Goal: Transaction & Acquisition: Book appointment/travel/reservation

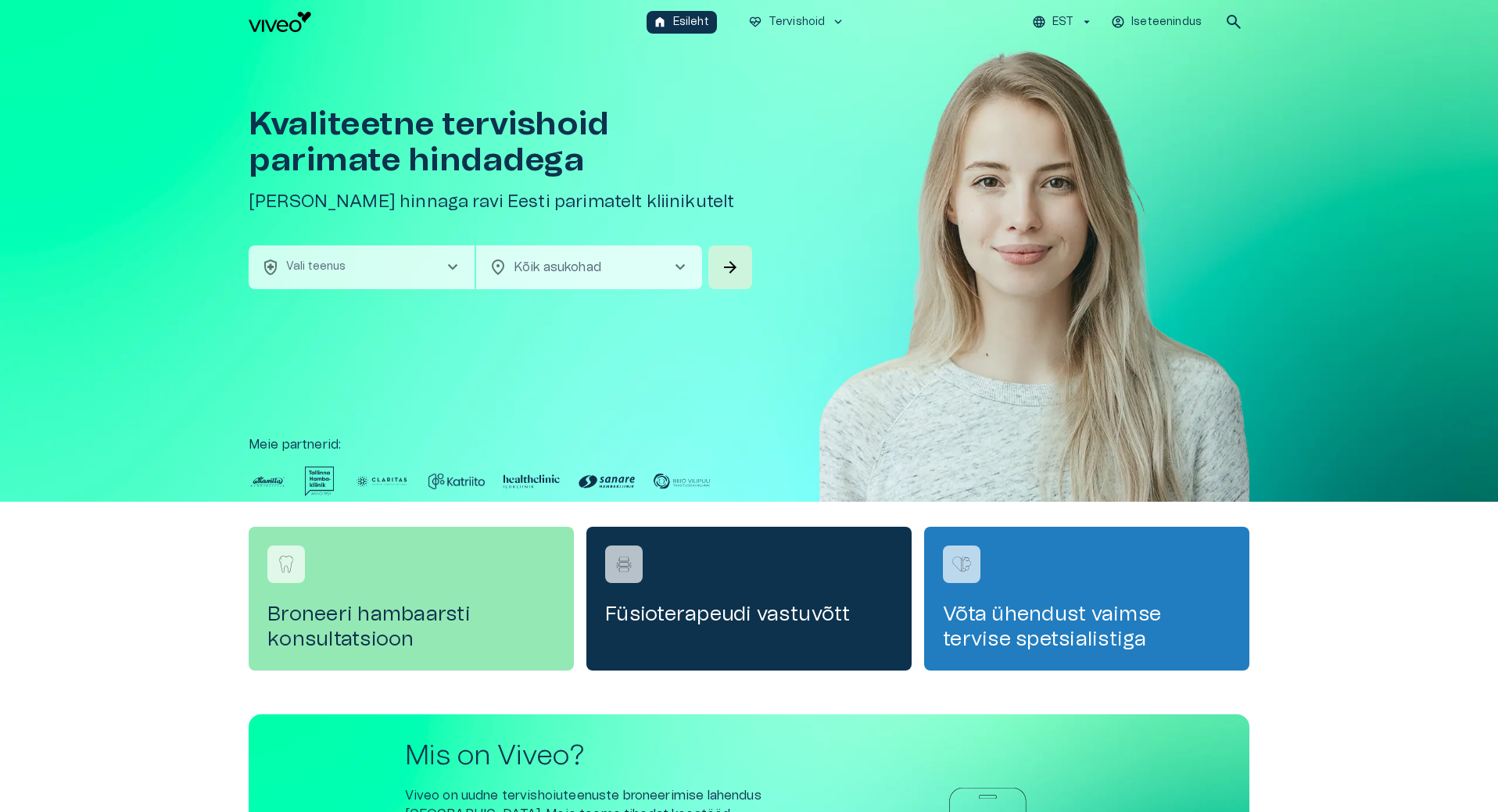
click at [392, 277] on button "health_and_safety Vali teenus chevron_right" at bounding box center [361, 267] width 226 height 44
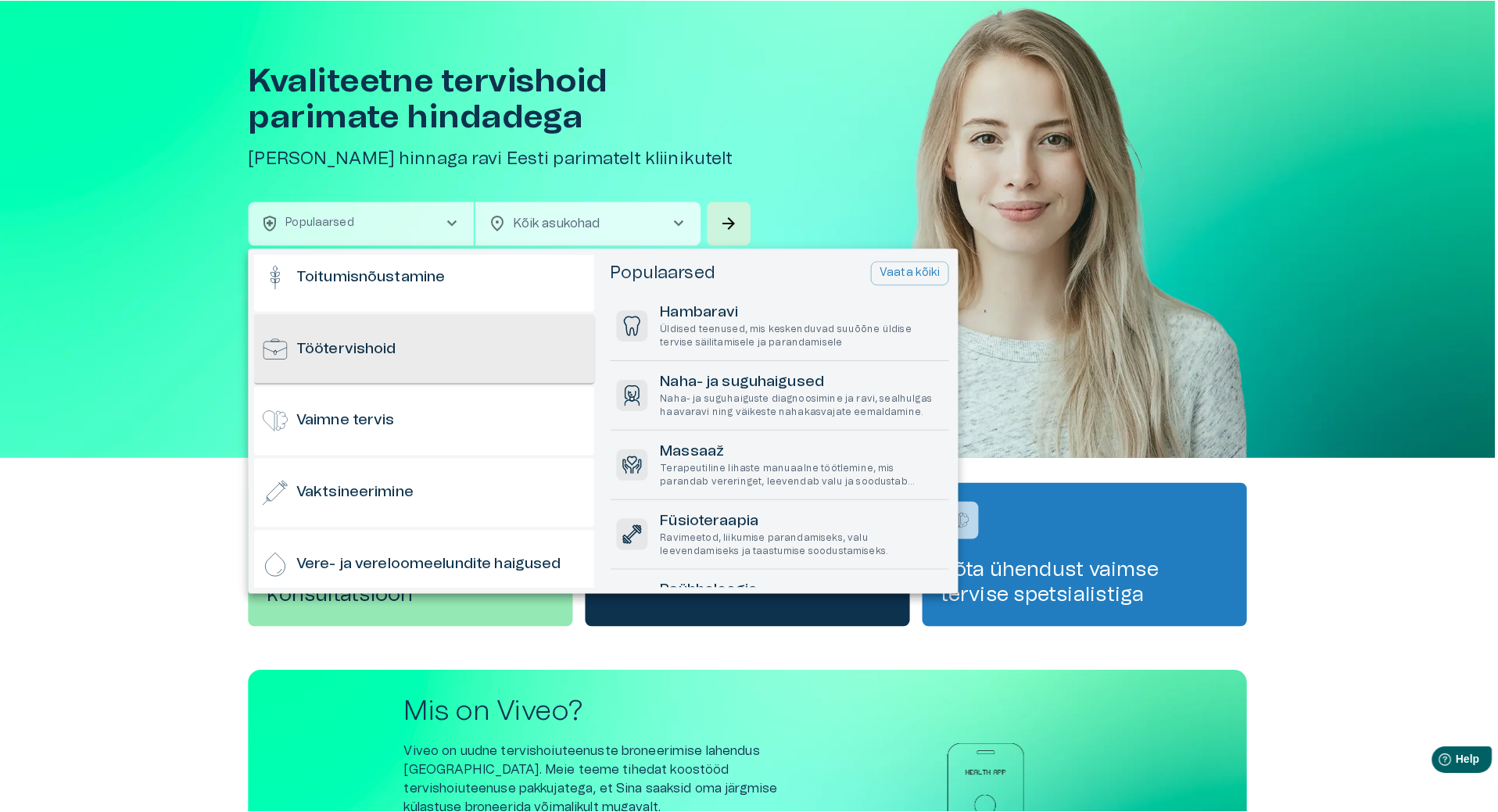
scroll to position [1540, 0]
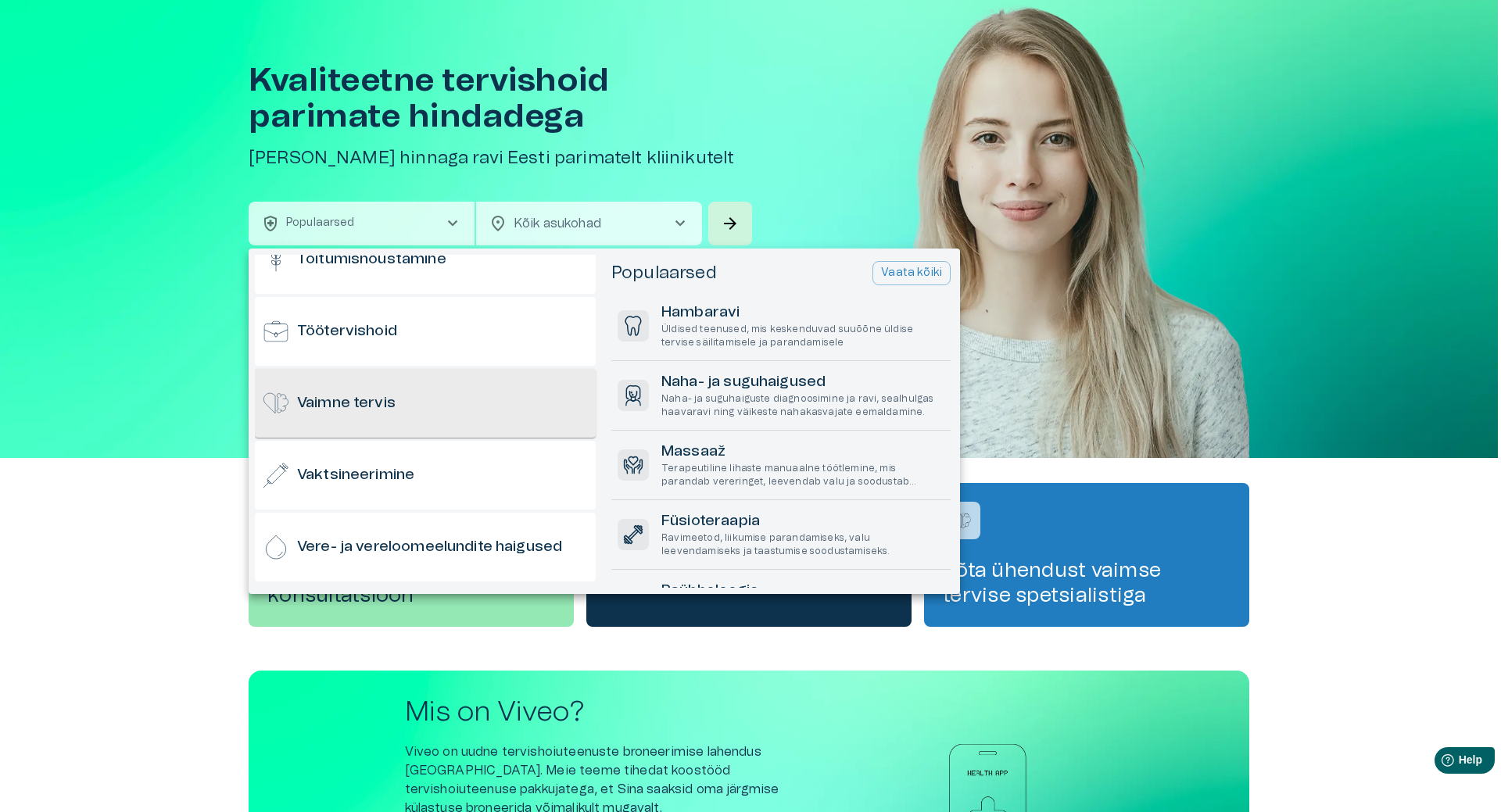
click at [384, 404] on h6 "Vaimne tervis" at bounding box center [346, 404] width 99 height 22
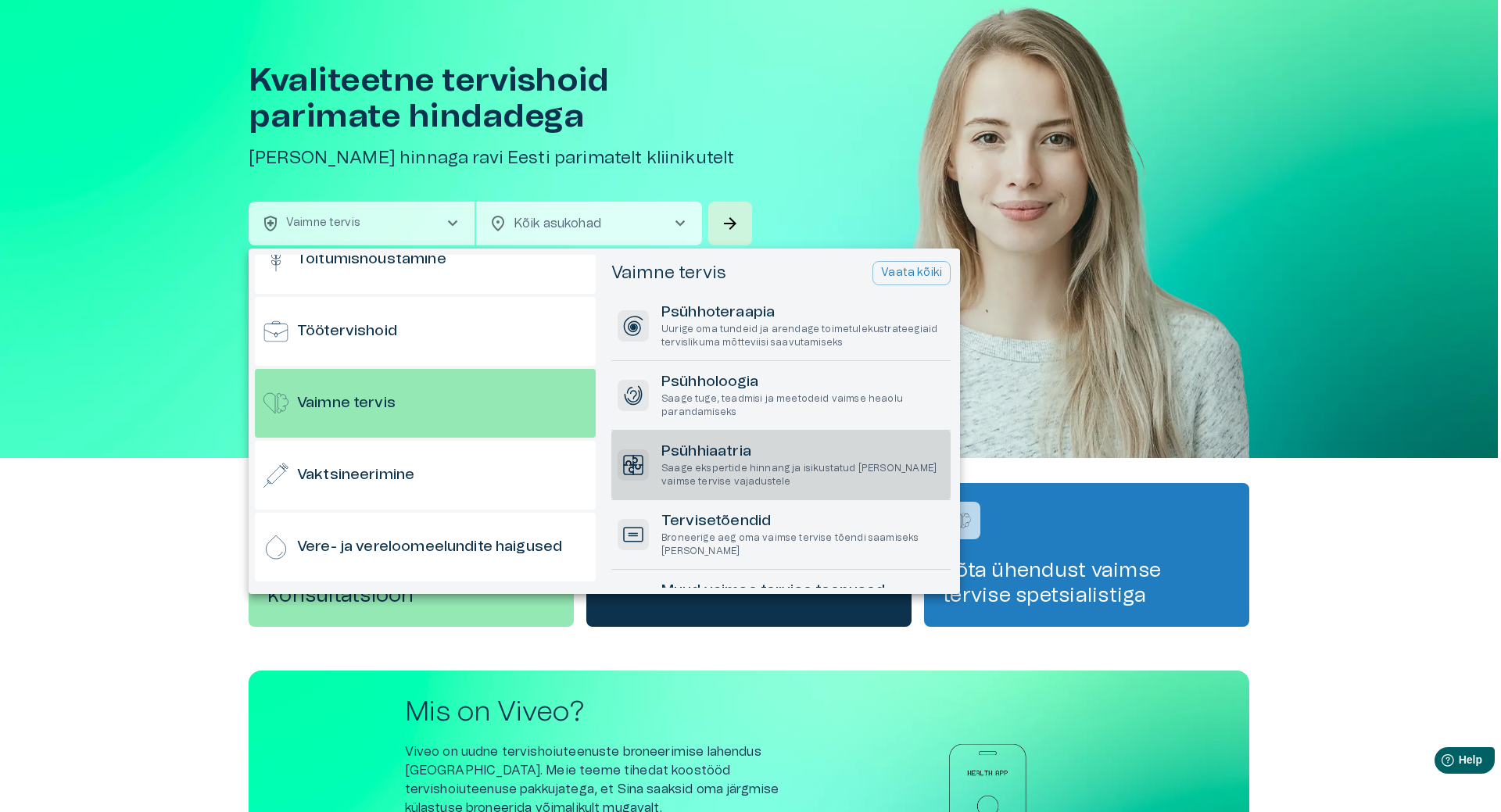
click at [764, 462] on h6 "Psühhiaatria" at bounding box center [802, 453] width 283 height 22
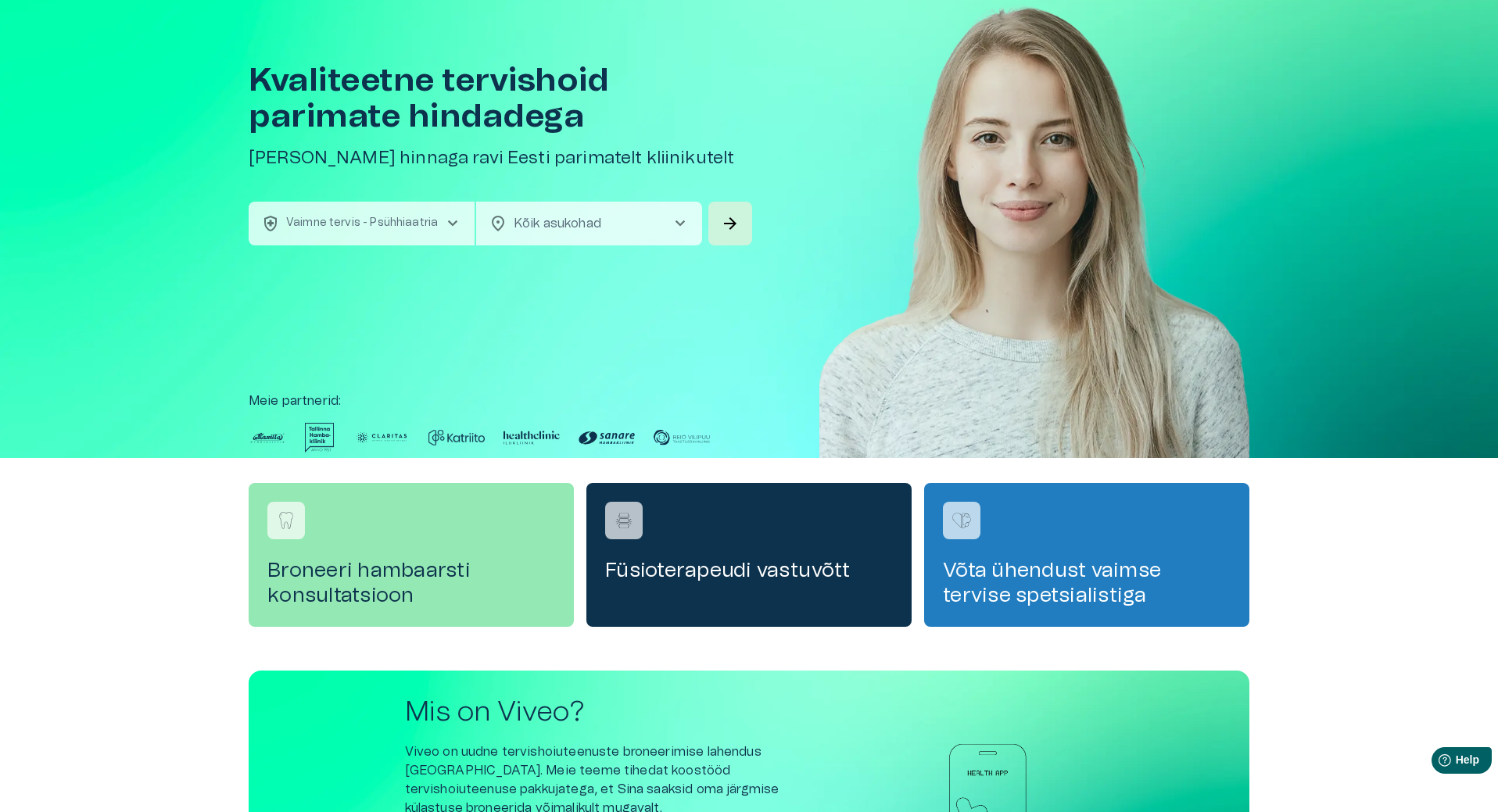
click at [611, 223] on body "home Esileht ecg_heart Tervishoid keyboard_arrow_down EST Iseteenindus search K…" at bounding box center [749, 362] width 1498 height 812
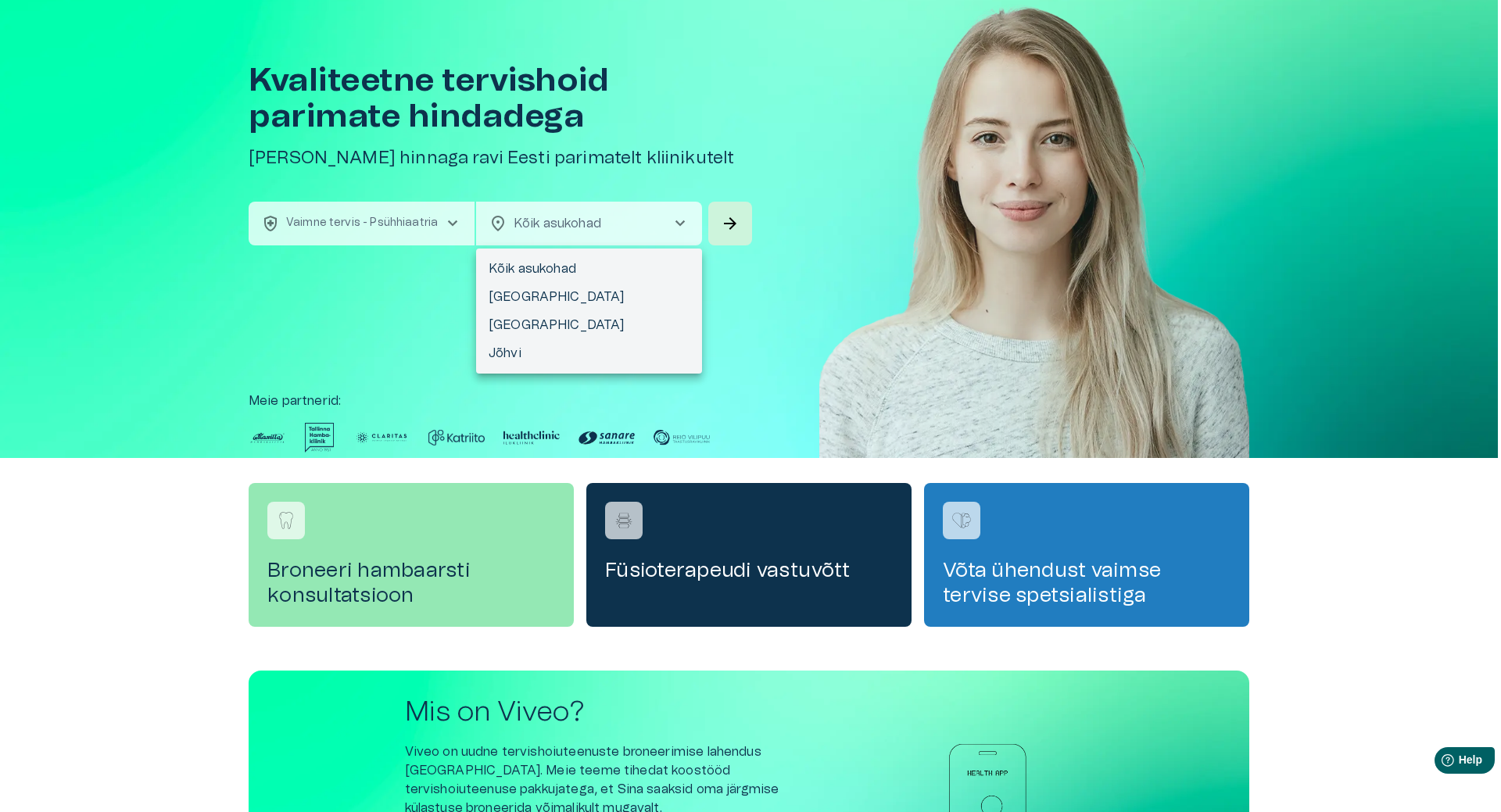
click at [546, 275] on li "Kõik asukohad" at bounding box center [589, 269] width 226 height 28
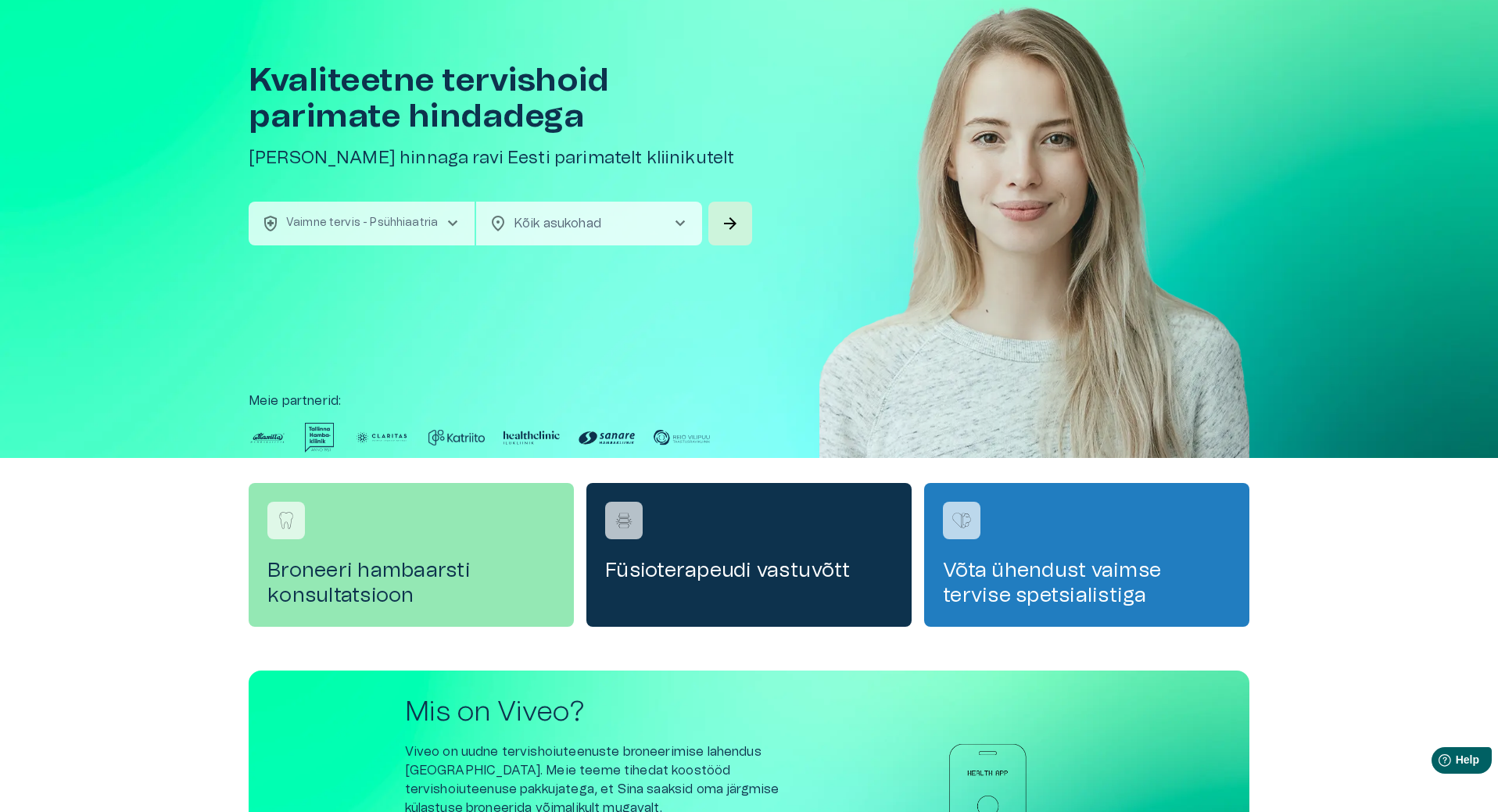
click at [604, 218] on body "home Esileht ecg_heart Tervishoid keyboard_arrow_down EST Iseteenindus search K…" at bounding box center [749, 362] width 1498 height 812
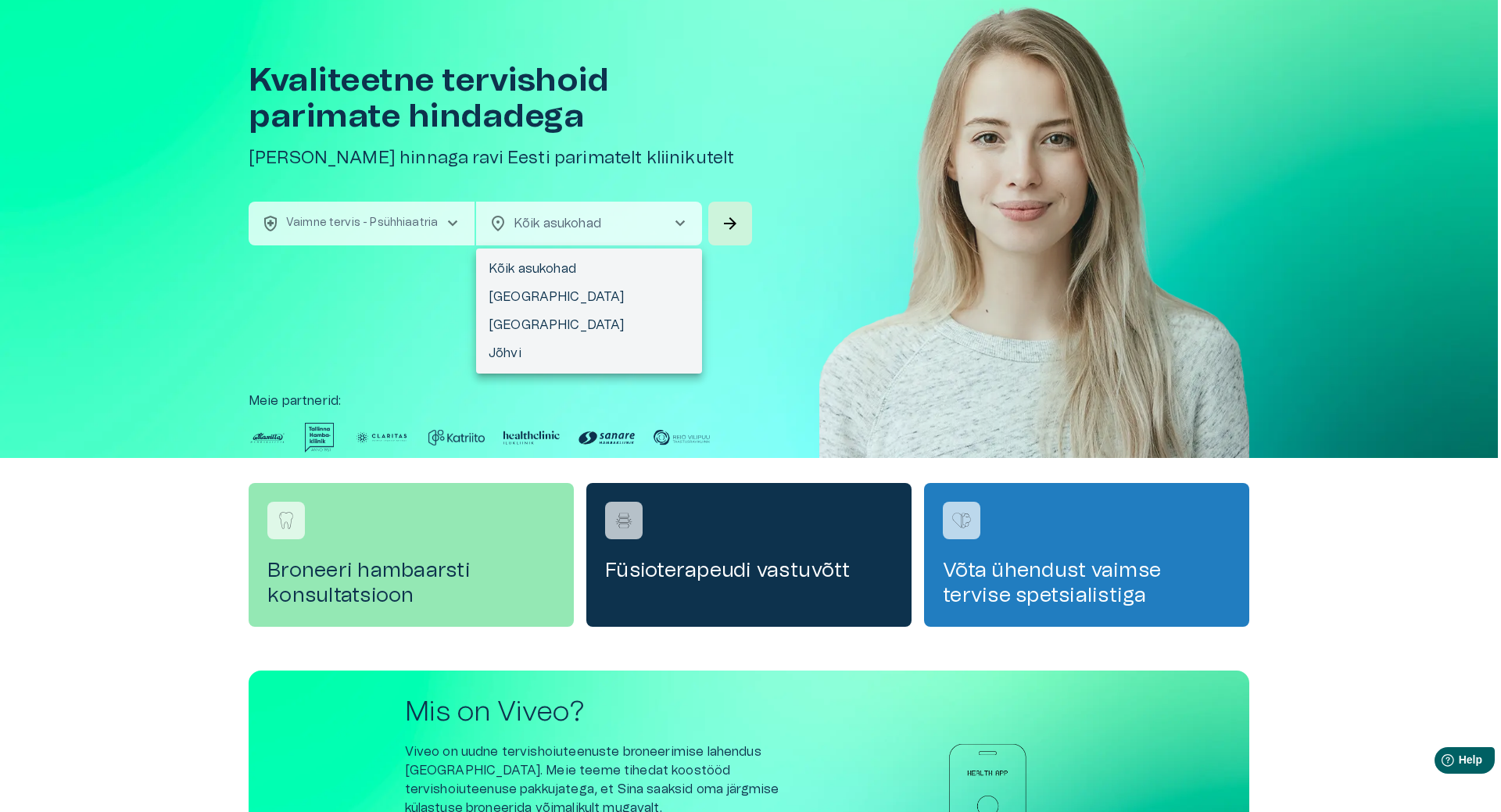
click at [569, 301] on li "[GEOGRAPHIC_DATA]" at bounding box center [589, 296] width 226 height 28
type input "**********"
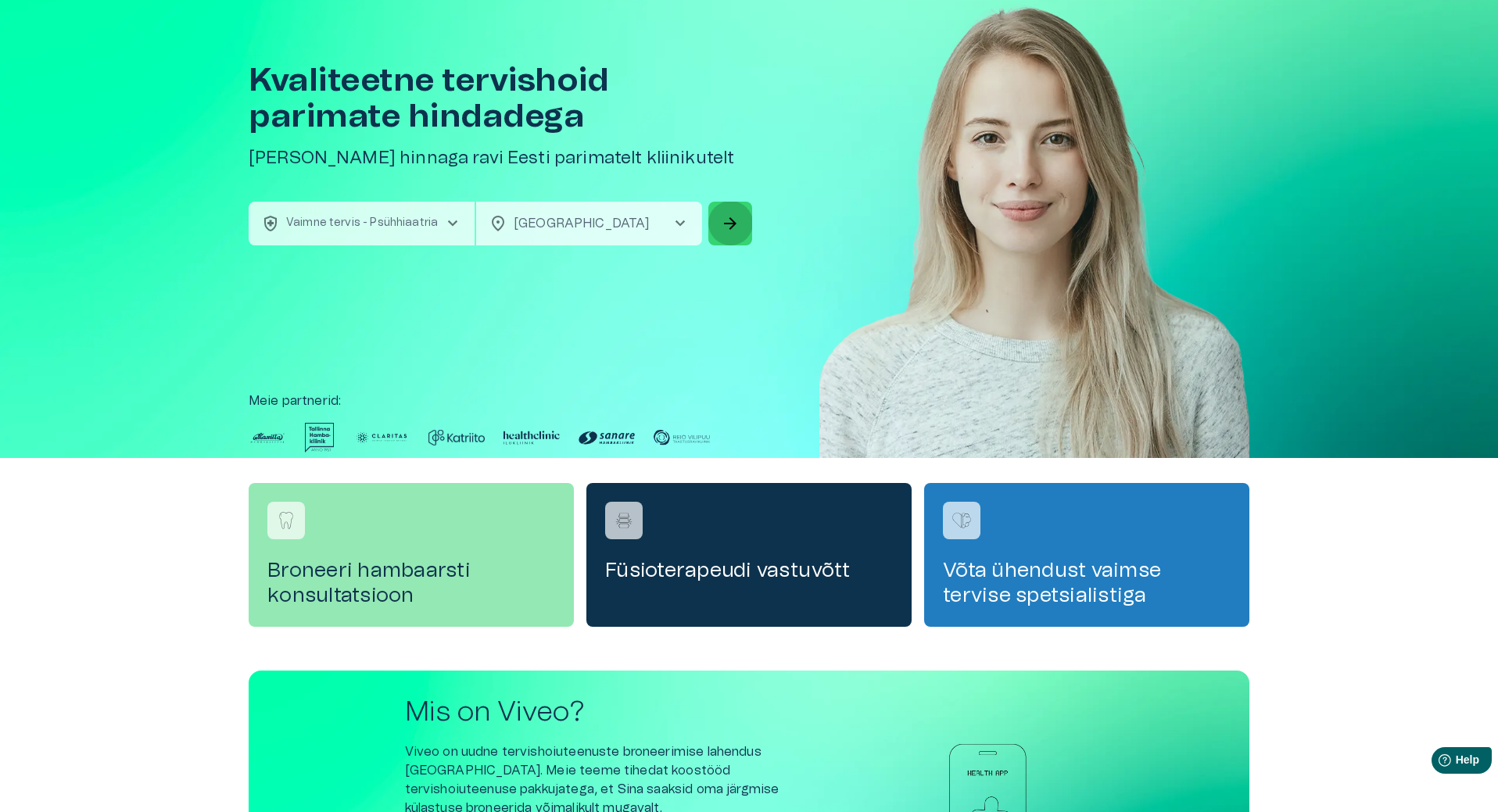
click at [730, 229] on span "arrow_forward" at bounding box center [730, 223] width 19 height 19
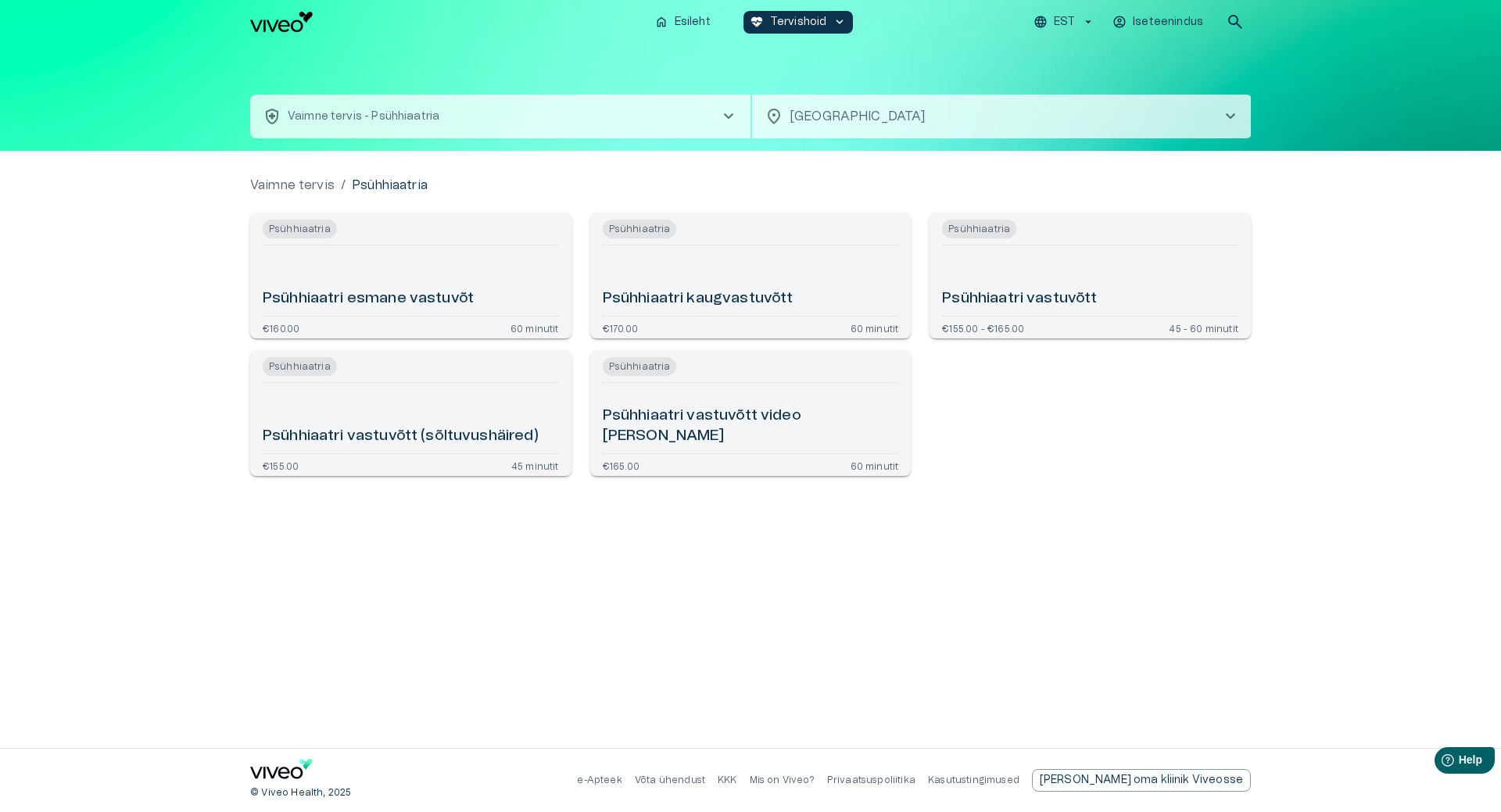
click at [454, 265] on div "Psühhiaatri esmane vastuvõt" at bounding box center [411, 280] width 296 height 58
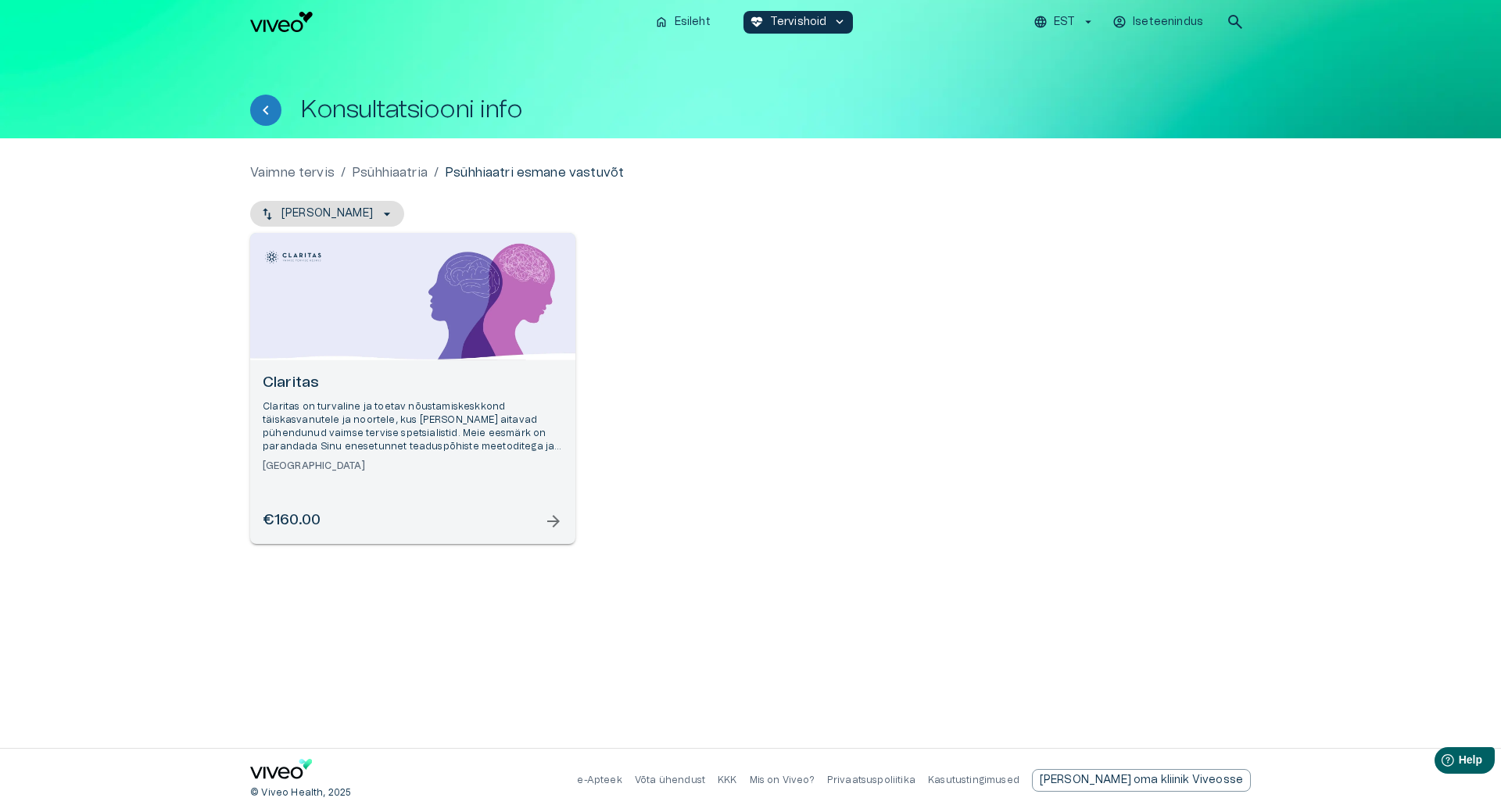
click at [384, 427] on p "Claritas on turvaline ja toetav nõustamiskeskkond täiskasvanutele ja noortele, …" at bounding box center [413, 427] width 300 height 54
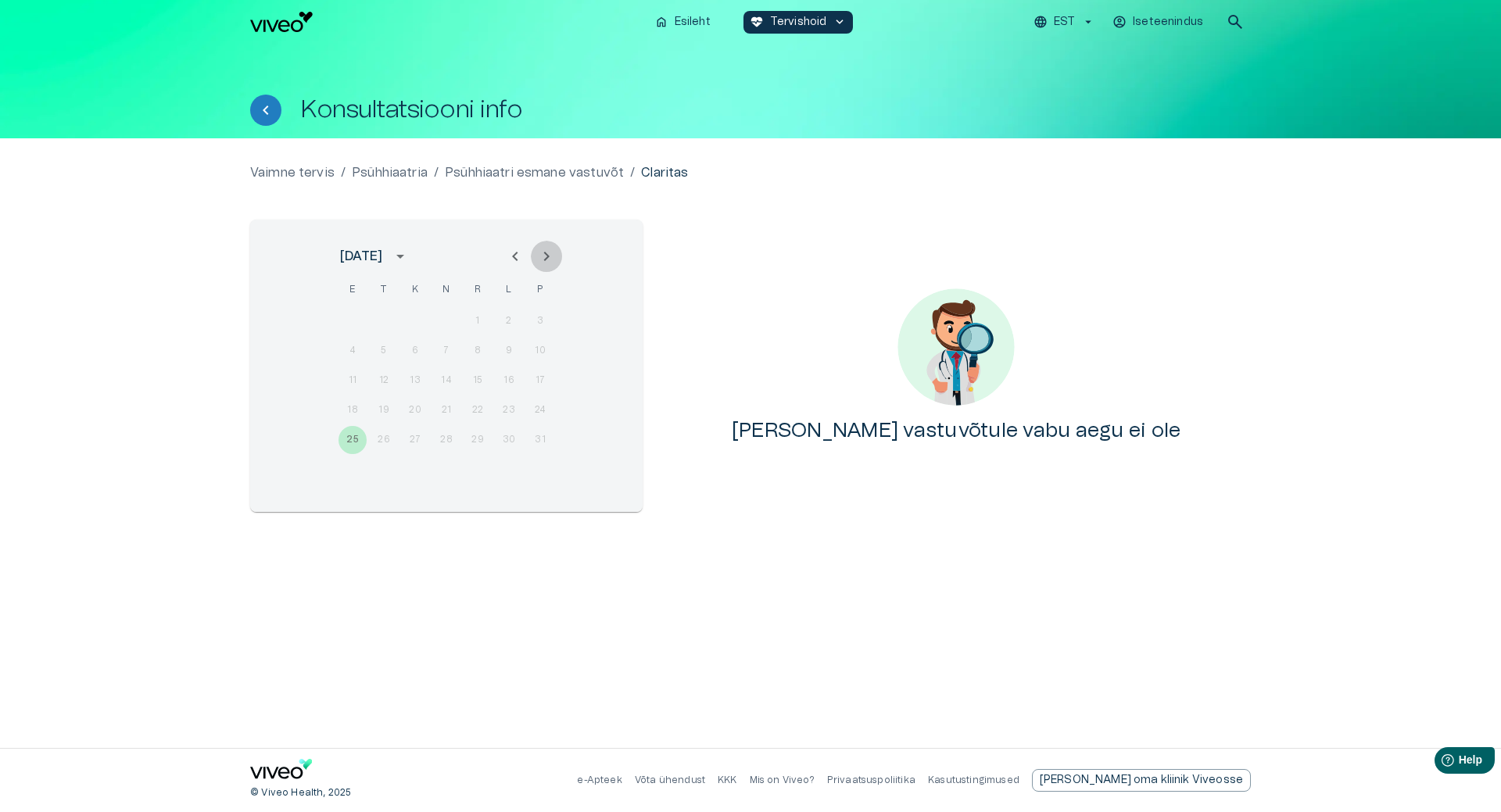
click at [557, 255] on button "Next month" at bounding box center [547, 256] width 31 height 31
click at [553, 269] on button "Next month" at bounding box center [547, 256] width 31 height 31
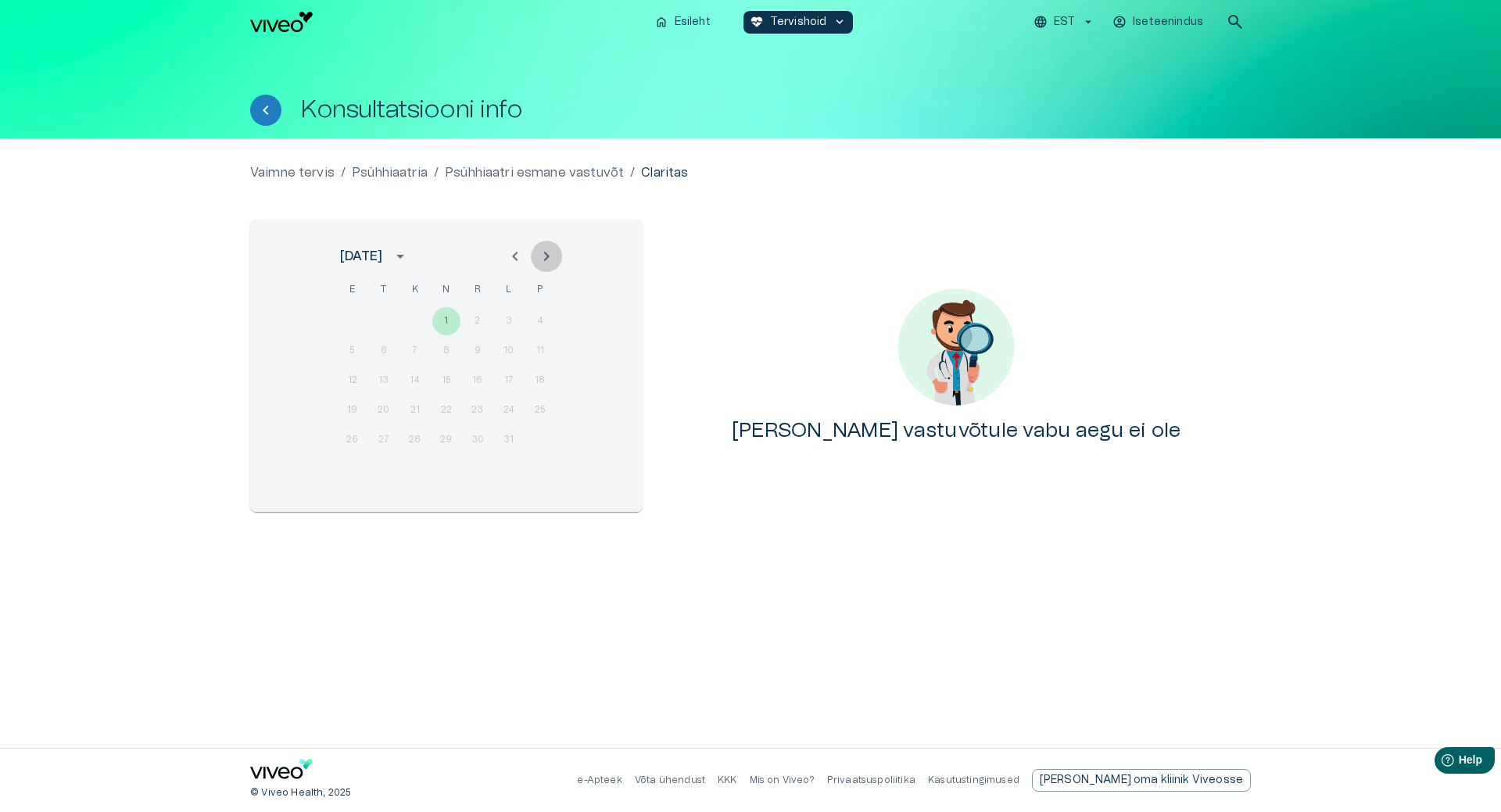
click at [553, 269] on button "Next month" at bounding box center [547, 256] width 31 height 31
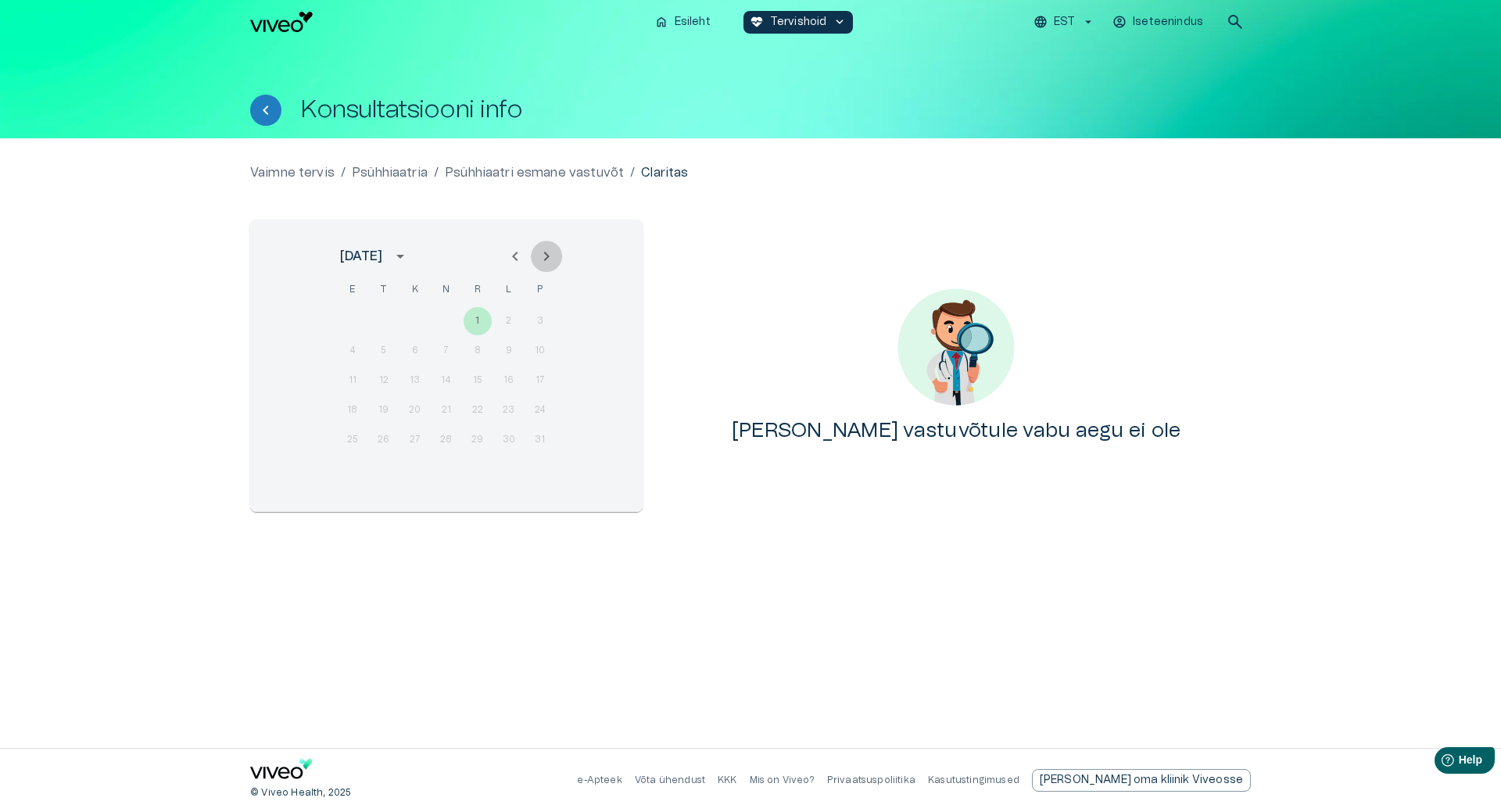
click at [553, 269] on button "Next month" at bounding box center [547, 256] width 31 height 31
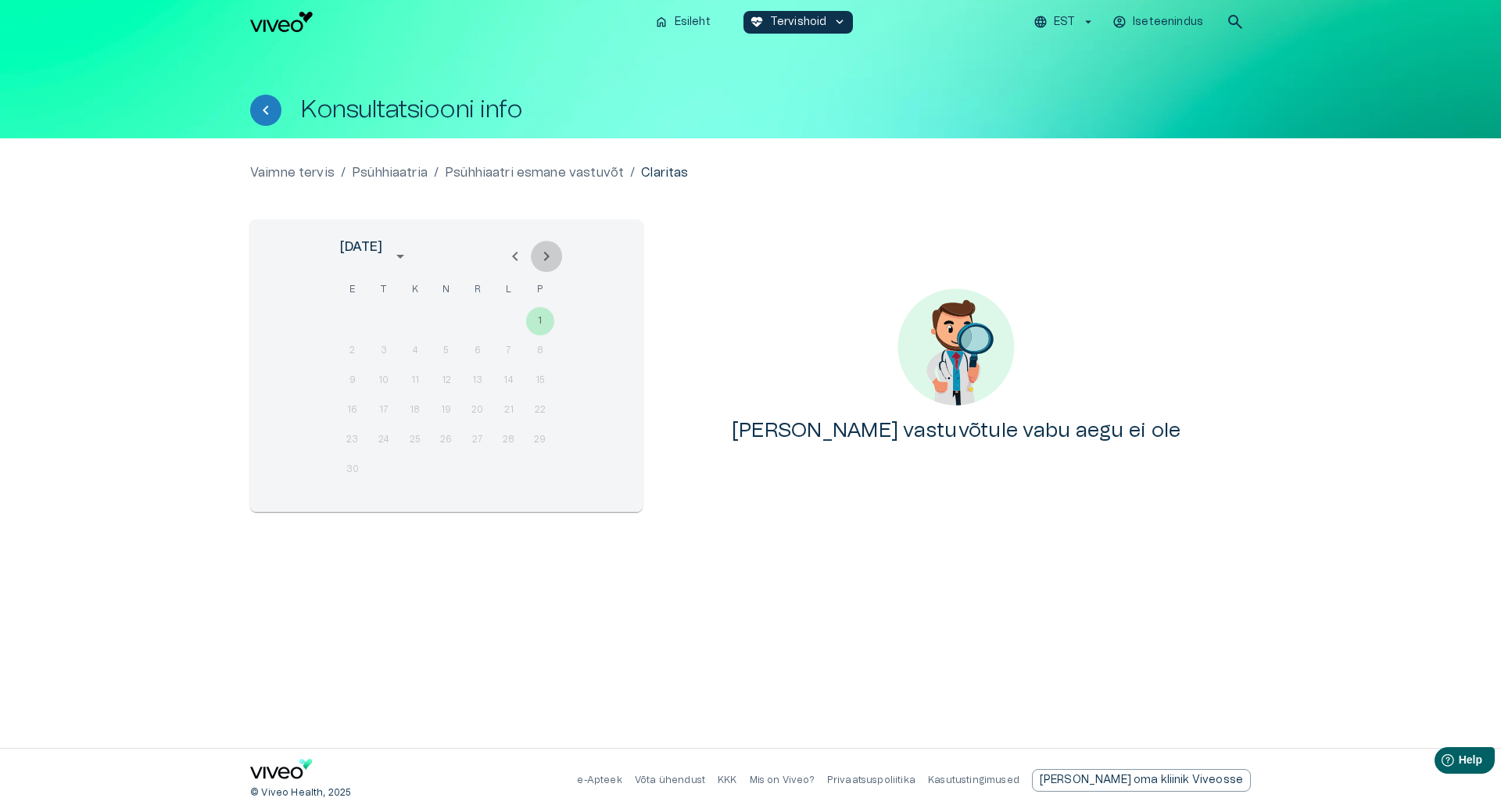
click at [553, 269] on button "Next month" at bounding box center [547, 256] width 31 height 31
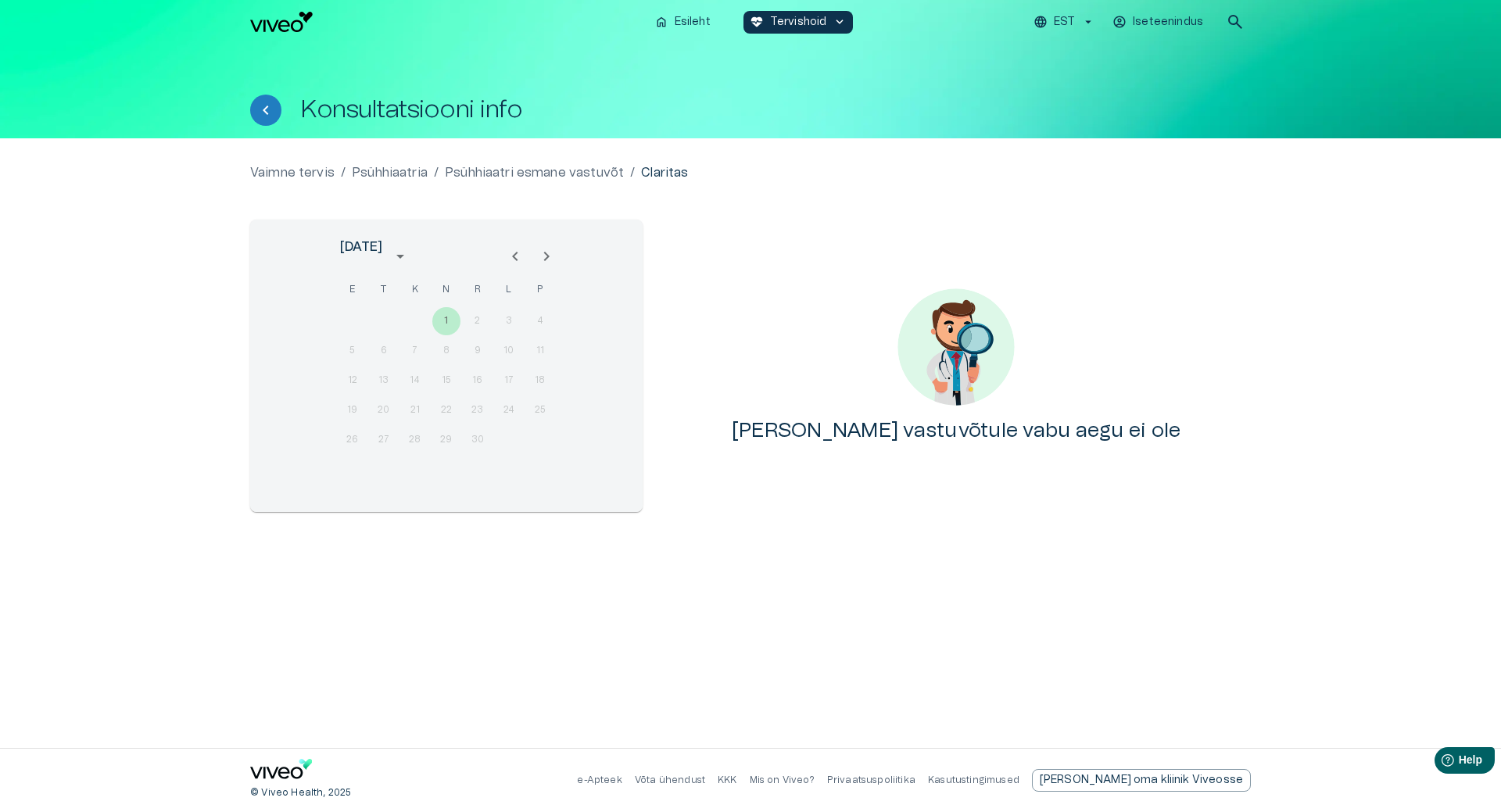
click at [553, 269] on button "Next month" at bounding box center [547, 256] width 31 height 31
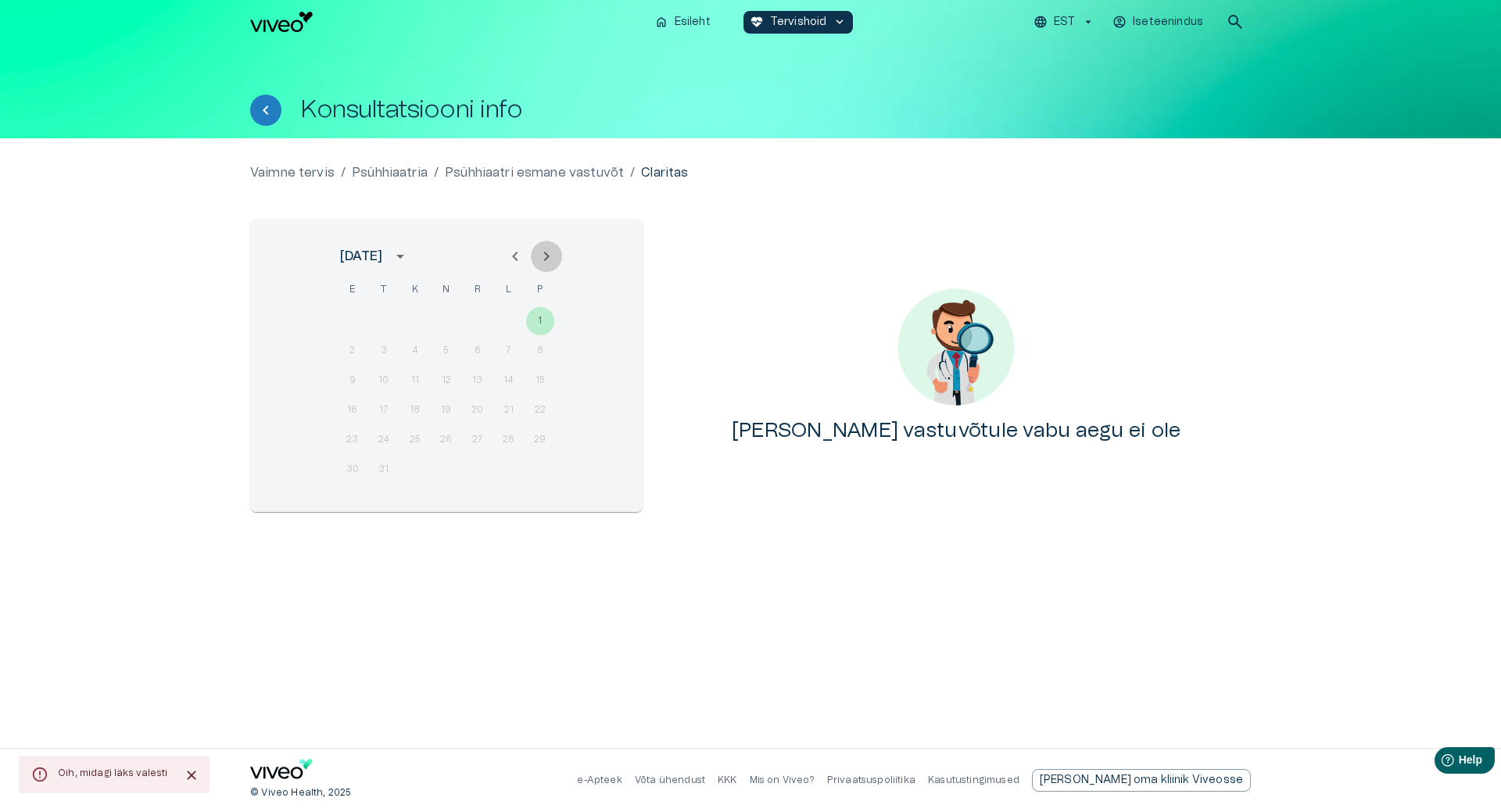
click at [553, 269] on button "Next month" at bounding box center [547, 256] width 31 height 31
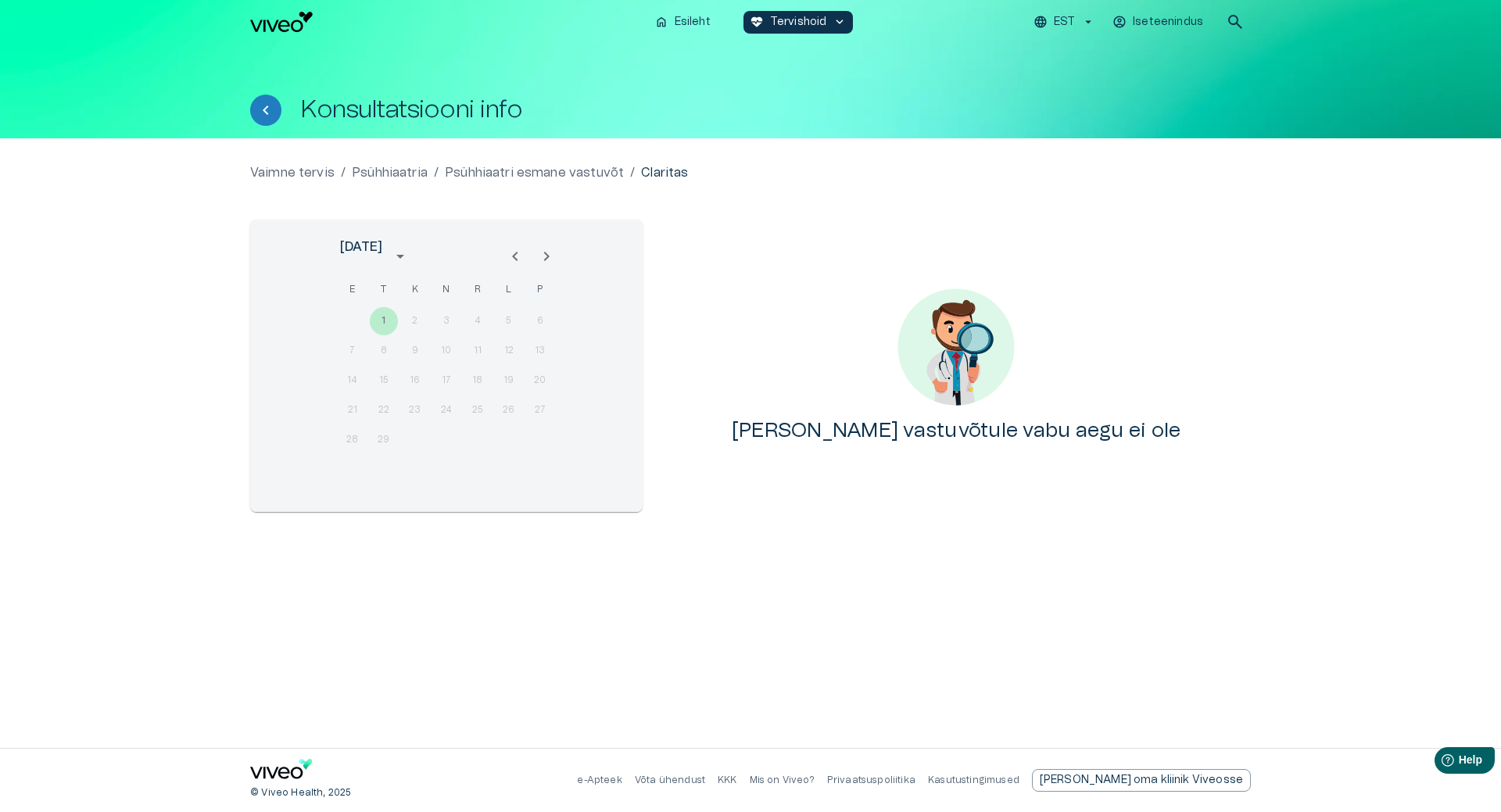
click at [553, 269] on button "Next month" at bounding box center [547, 256] width 31 height 31
click at [418, 379] on div "10 11 12 13 14 15 16" at bounding box center [446, 381] width 250 height 28
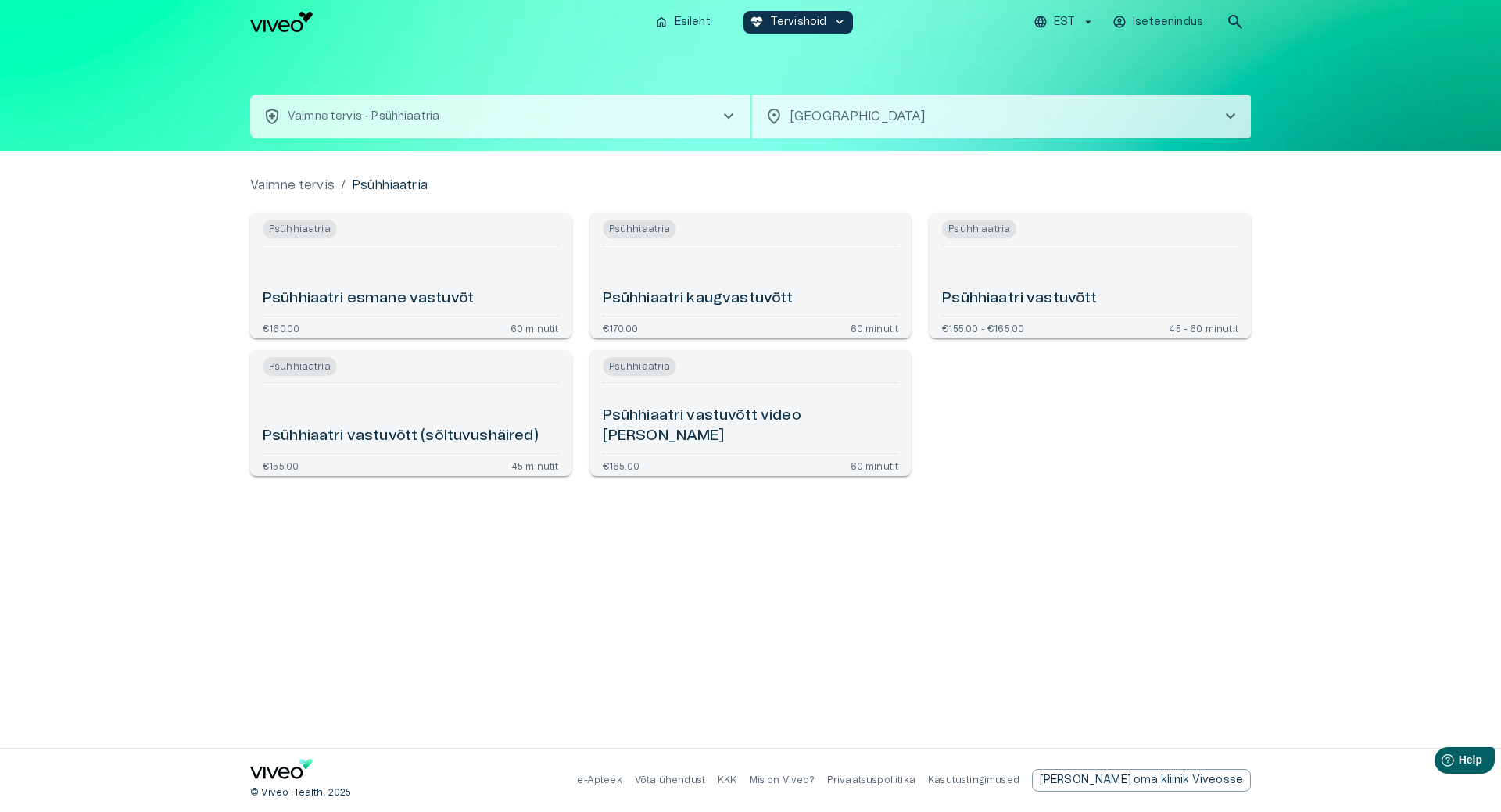
click at [1046, 282] on div "Psühhiaatri vastuvõtt" at bounding box center [1090, 280] width 296 height 58
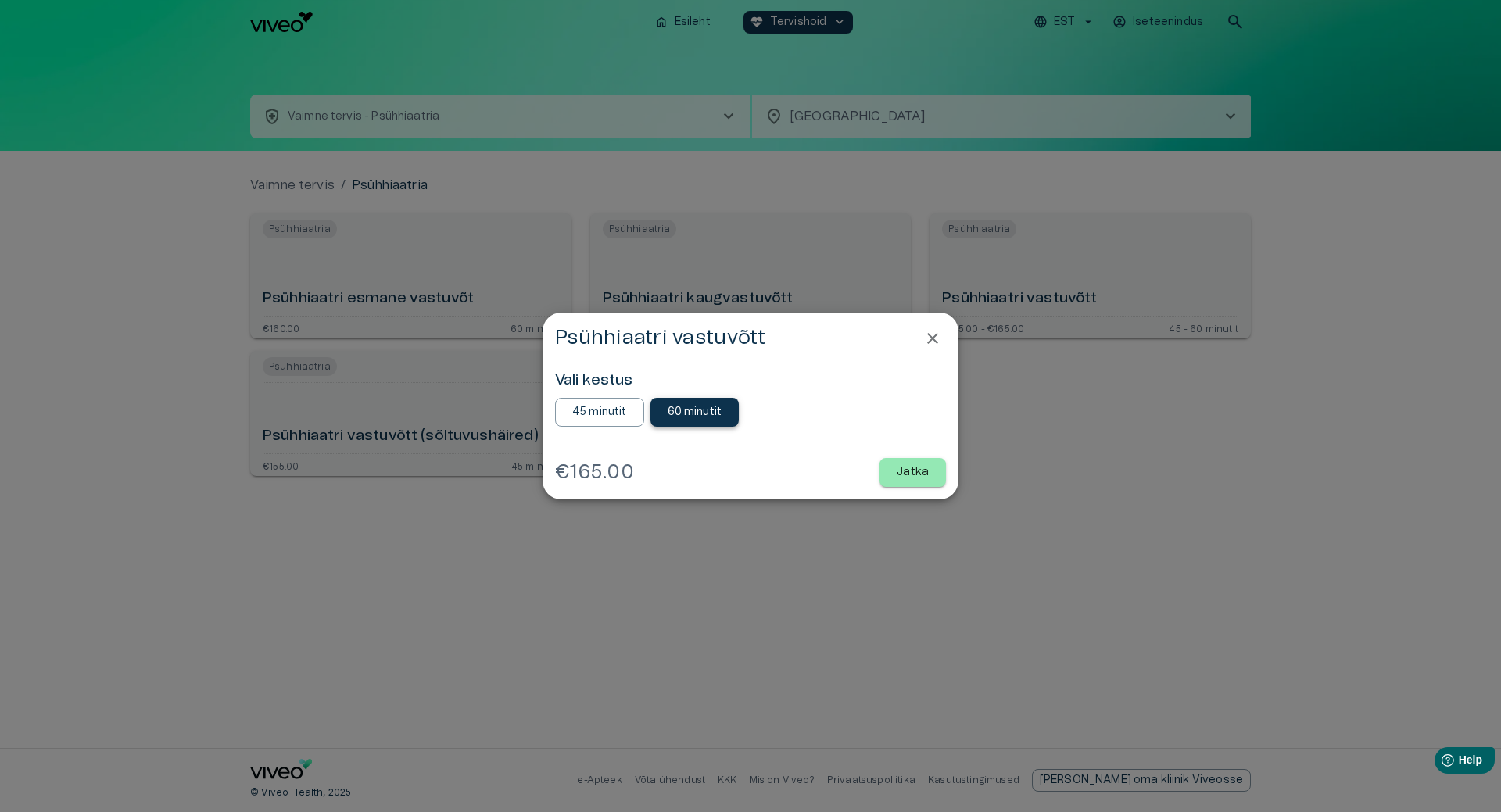
click at [680, 402] on button "60 minutit" at bounding box center [695, 413] width 89 height 29
click at [602, 407] on p "45 minutit" at bounding box center [600, 412] width 55 height 17
click at [660, 403] on button "60 minutit" at bounding box center [695, 413] width 89 height 29
click at [916, 470] on p "Jätka" at bounding box center [913, 473] width 32 height 17
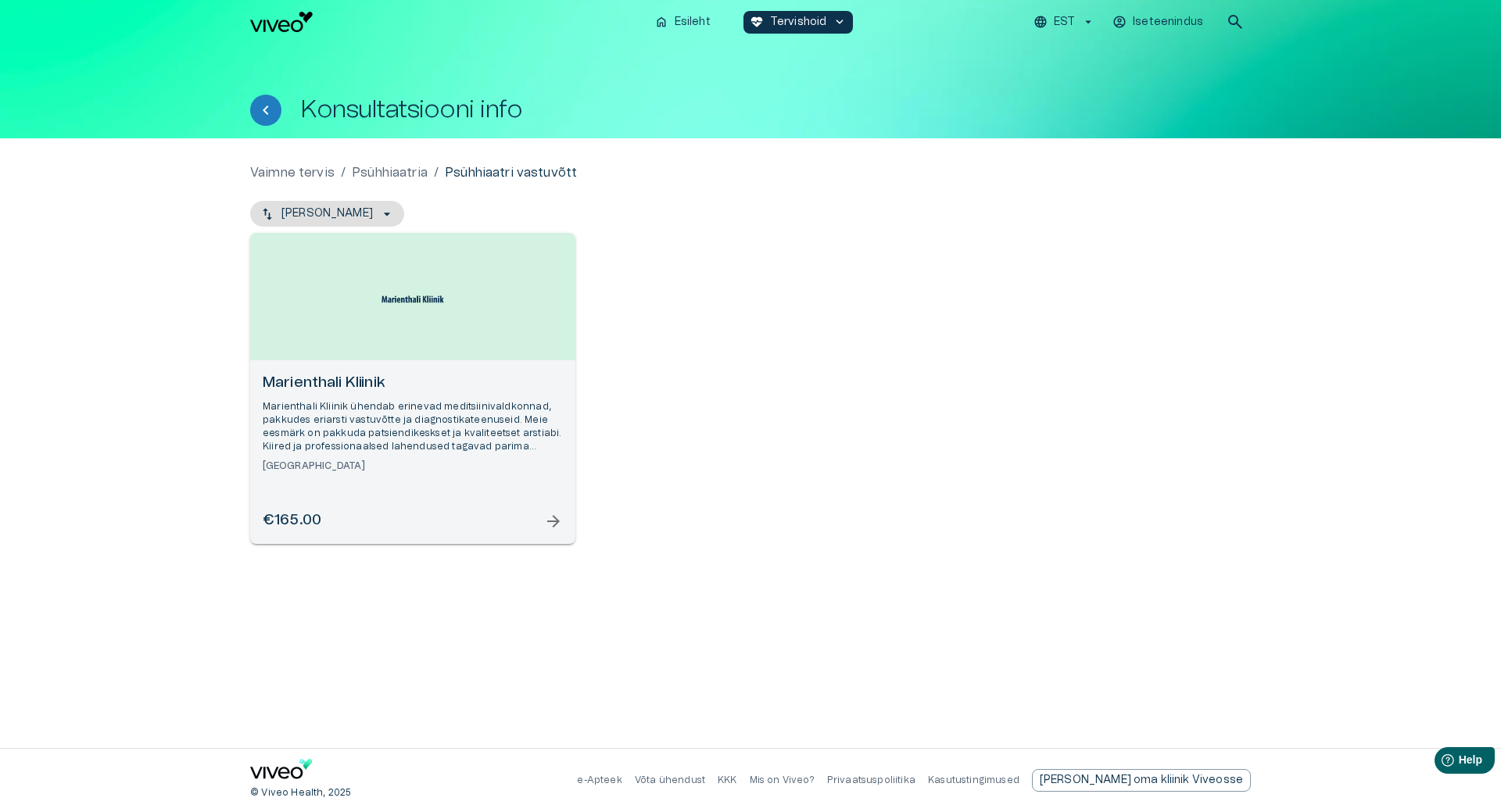
click at [465, 381] on h6 "Marienthali Kliinik" at bounding box center [413, 383] width 300 height 22
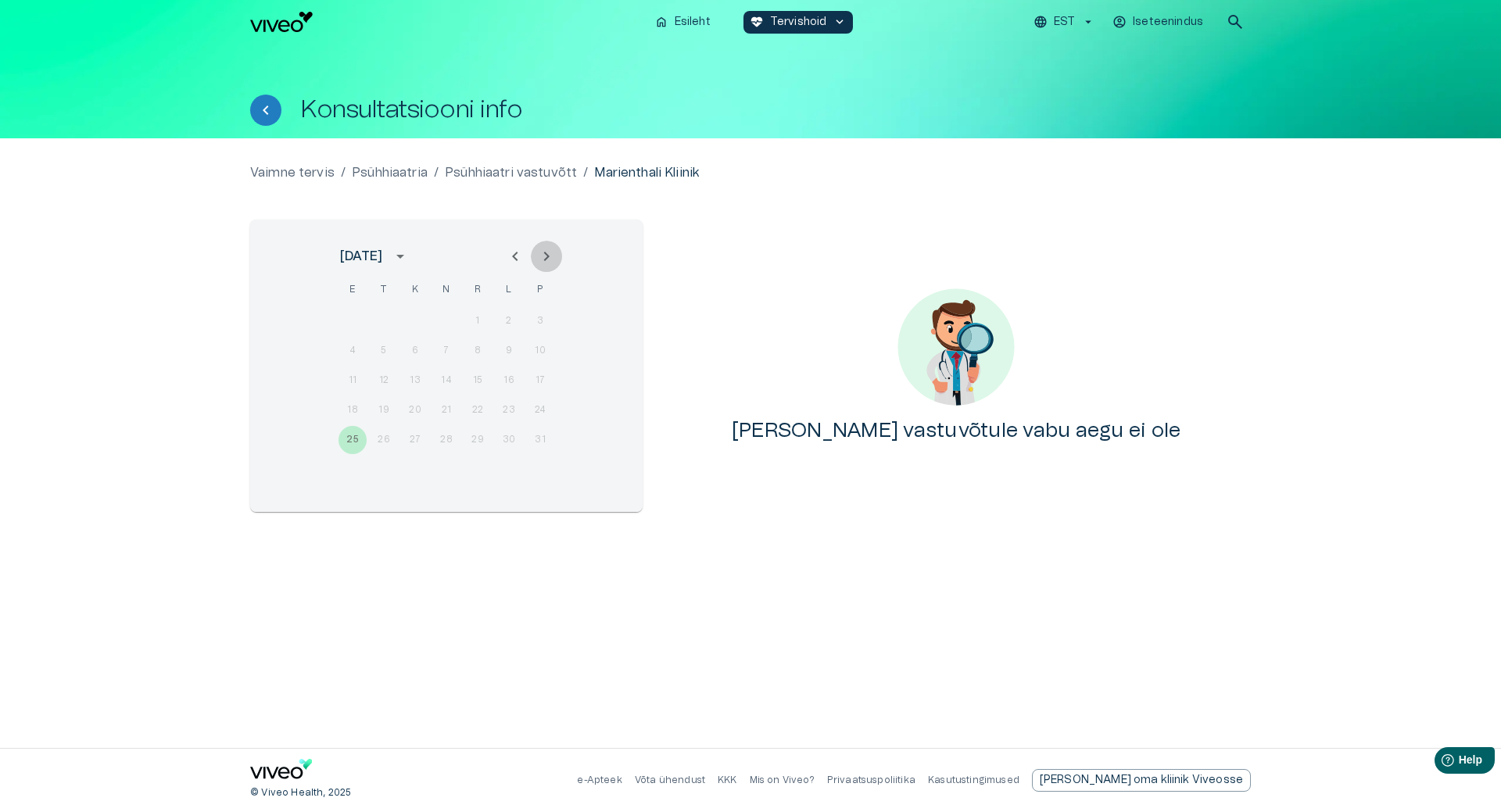
click at [544, 248] on icon "Next month" at bounding box center [546, 256] width 19 height 19
click at [544, 248] on icon "Next month" at bounding box center [546, 256] width 19 height 19
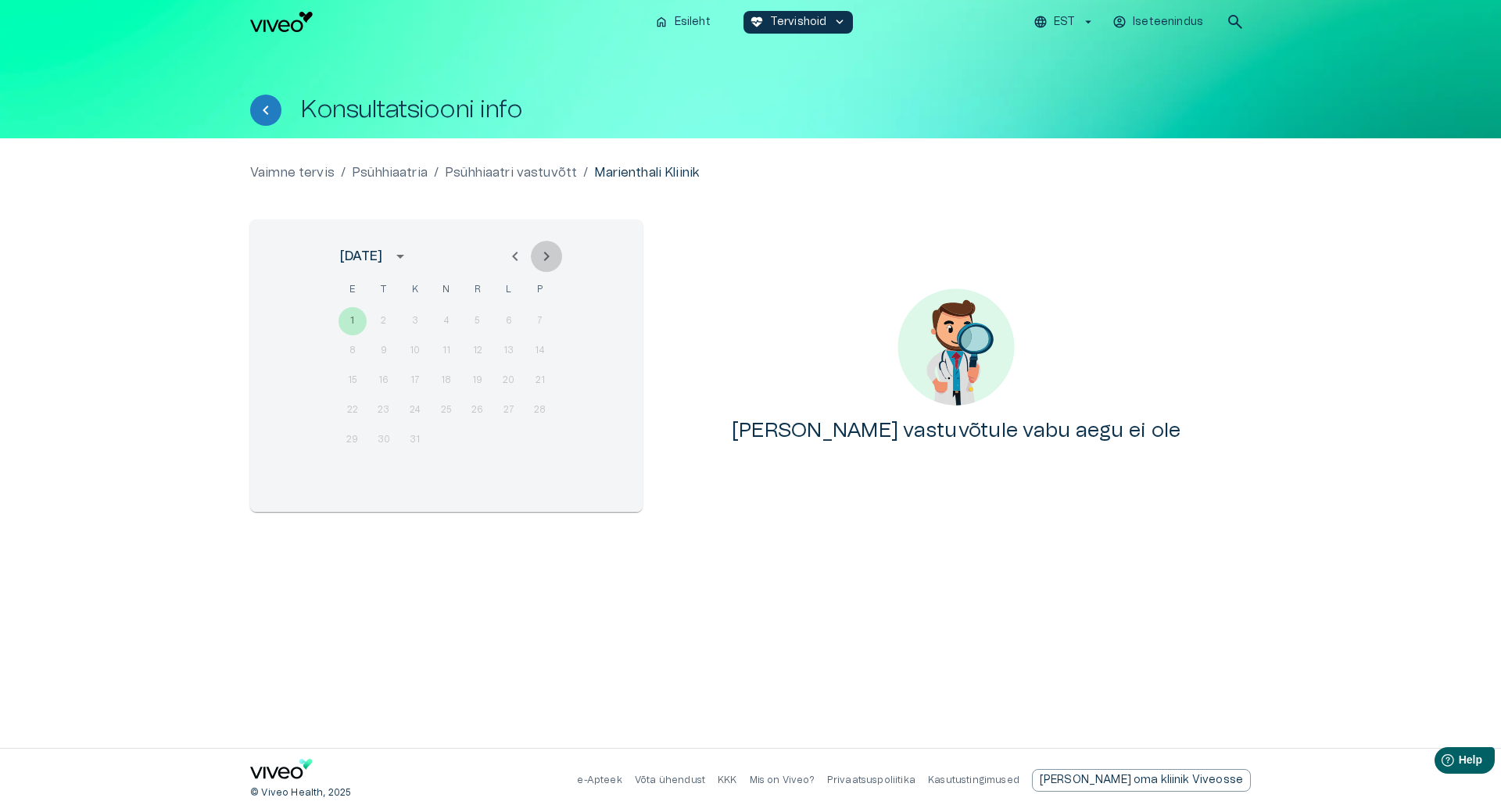
click at [544, 248] on icon "Next month" at bounding box center [546, 256] width 19 height 19
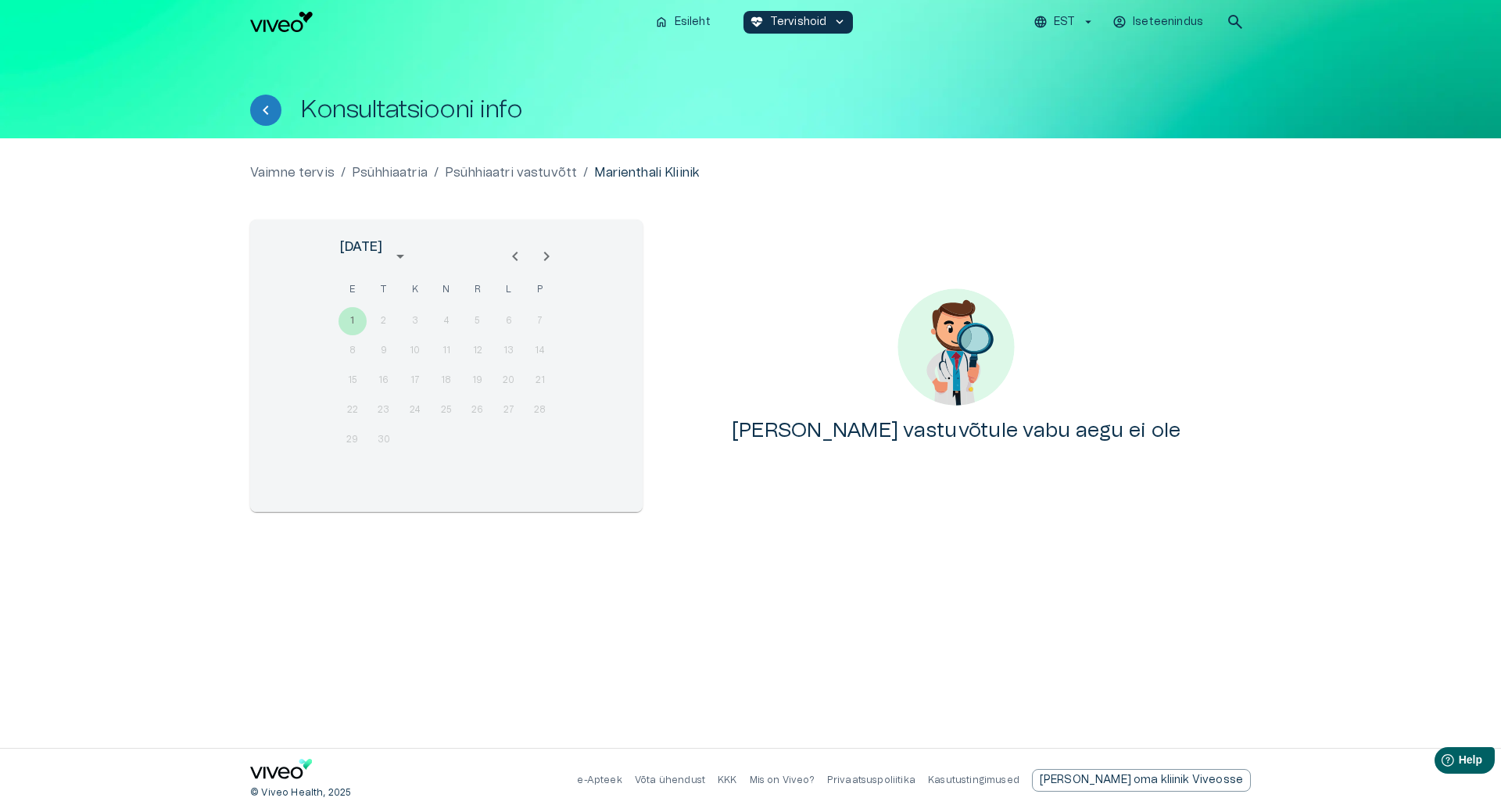
click at [544, 248] on icon "Next month" at bounding box center [546, 256] width 19 height 19
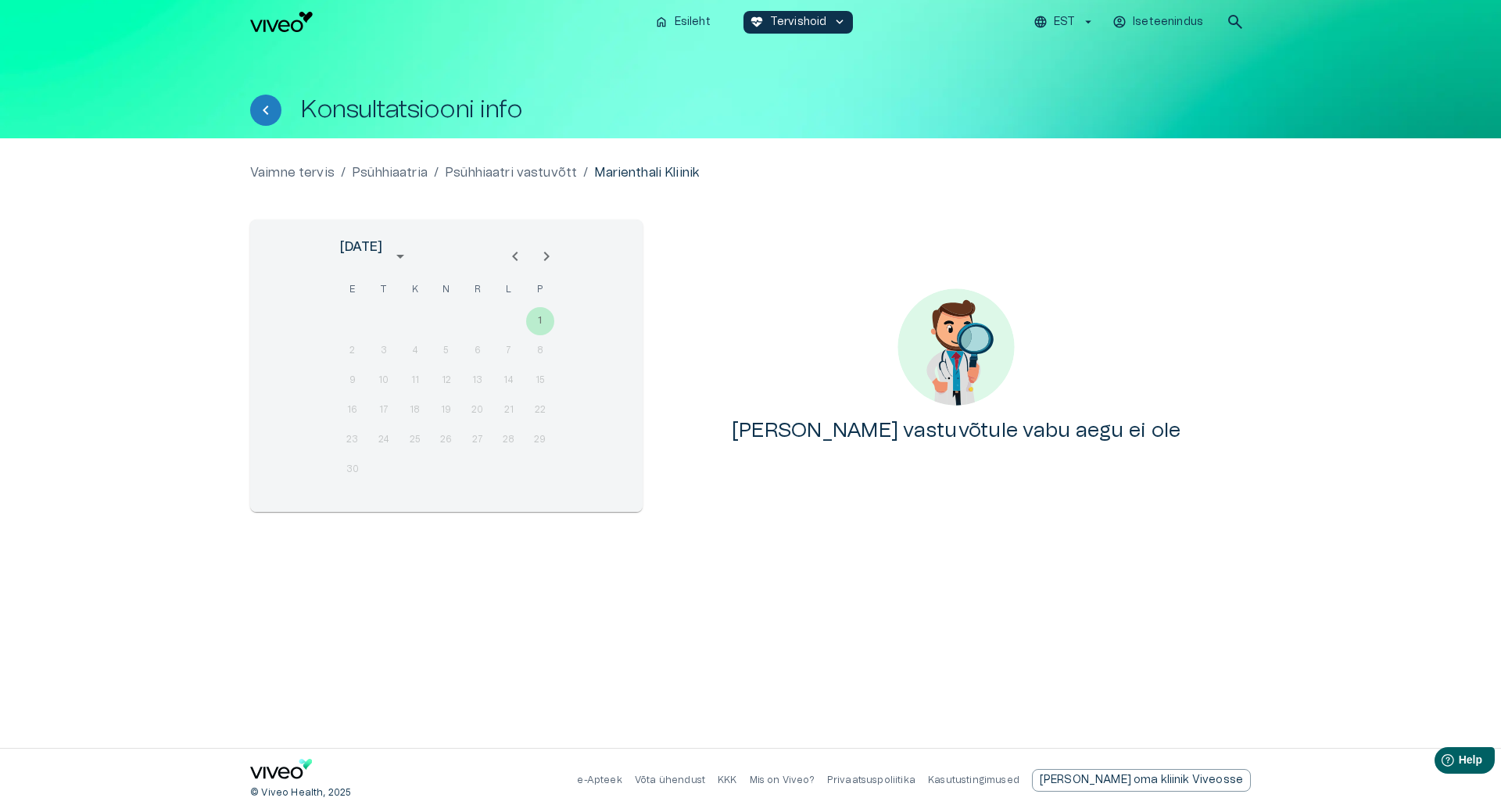
click at [544, 248] on icon "Next month" at bounding box center [546, 256] width 19 height 19
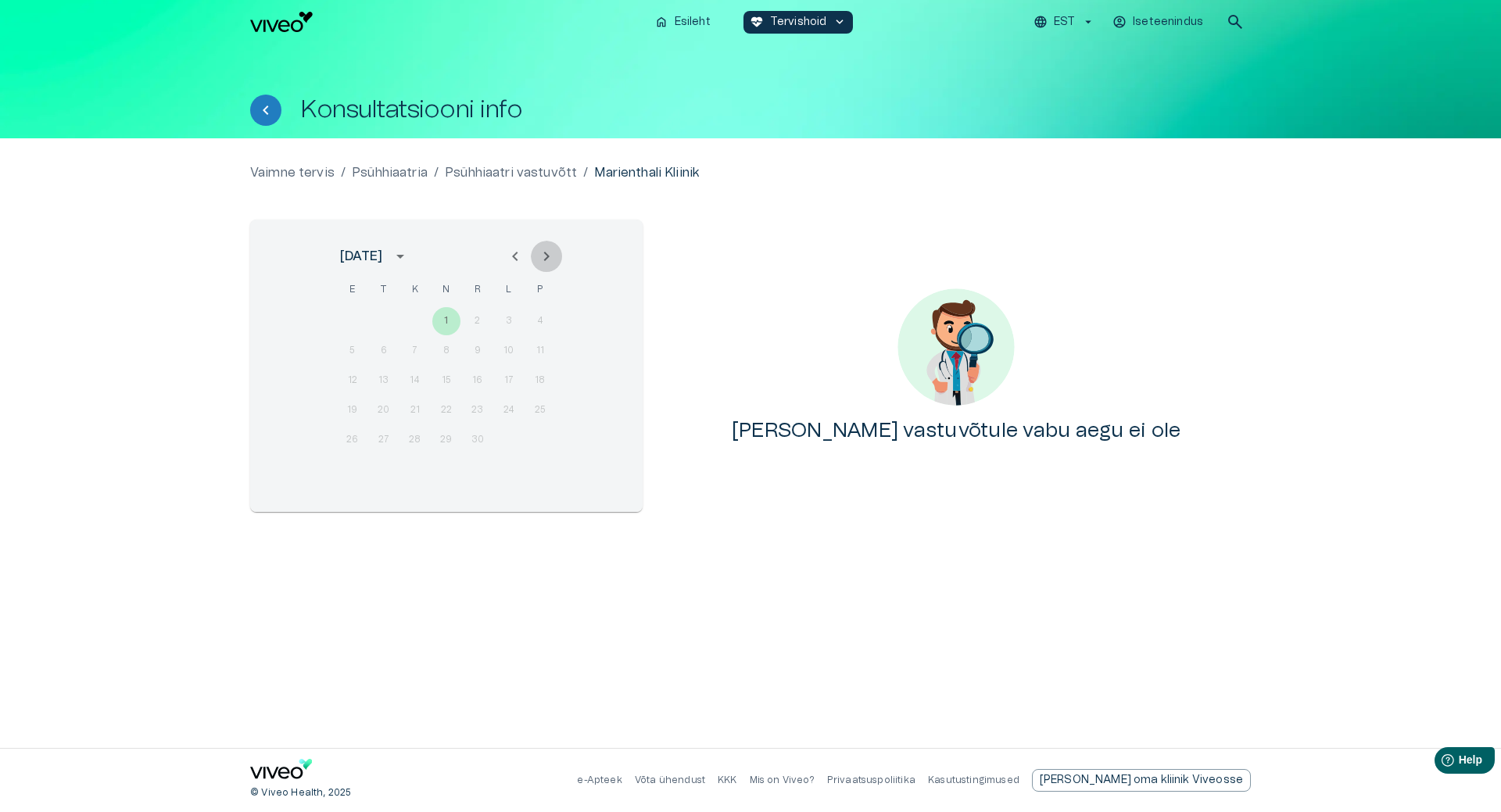
click at [544, 248] on icon "Next month" at bounding box center [546, 256] width 19 height 19
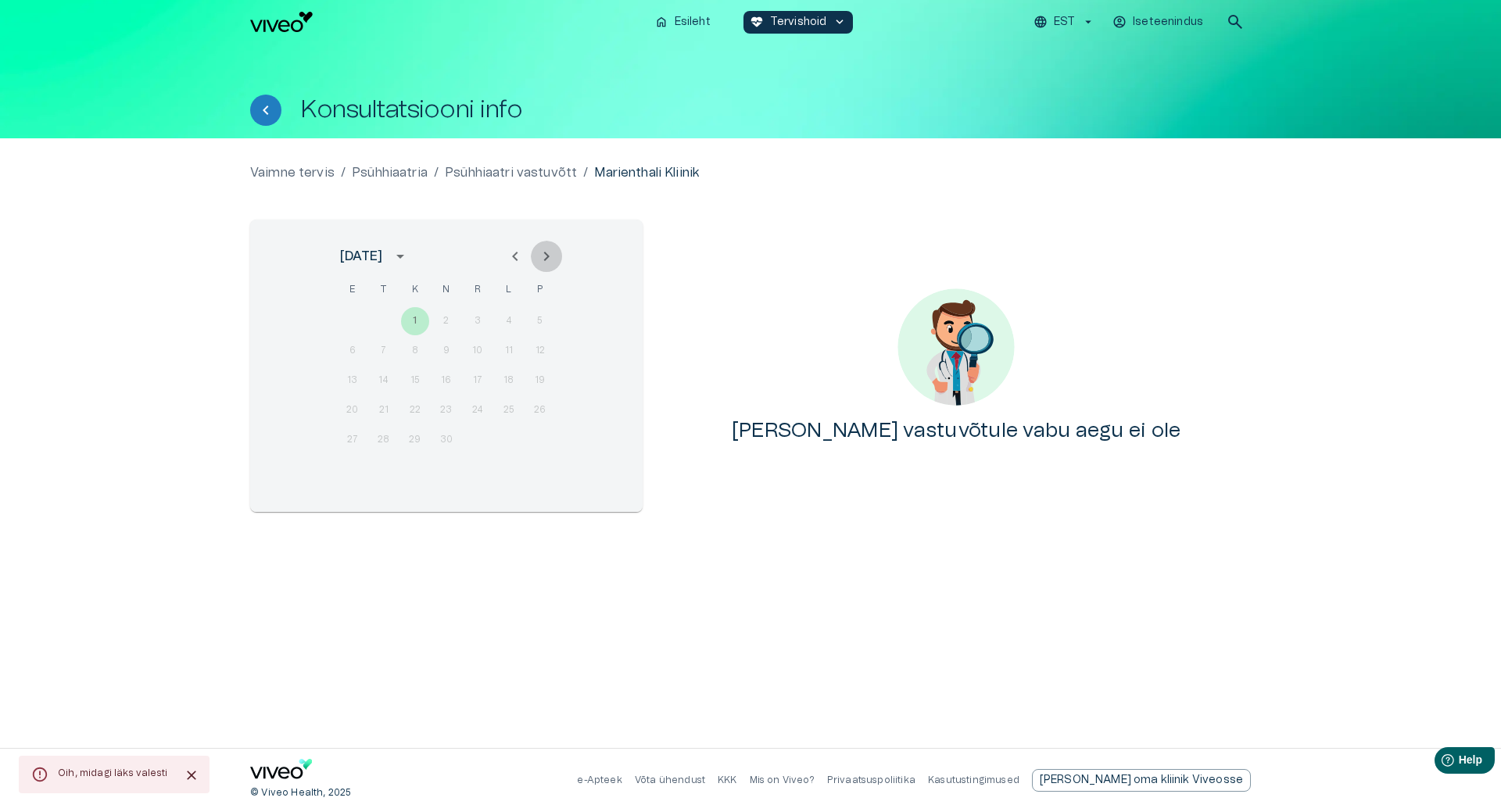
click at [544, 248] on icon "Next month" at bounding box center [546, 256] width 19 height 19
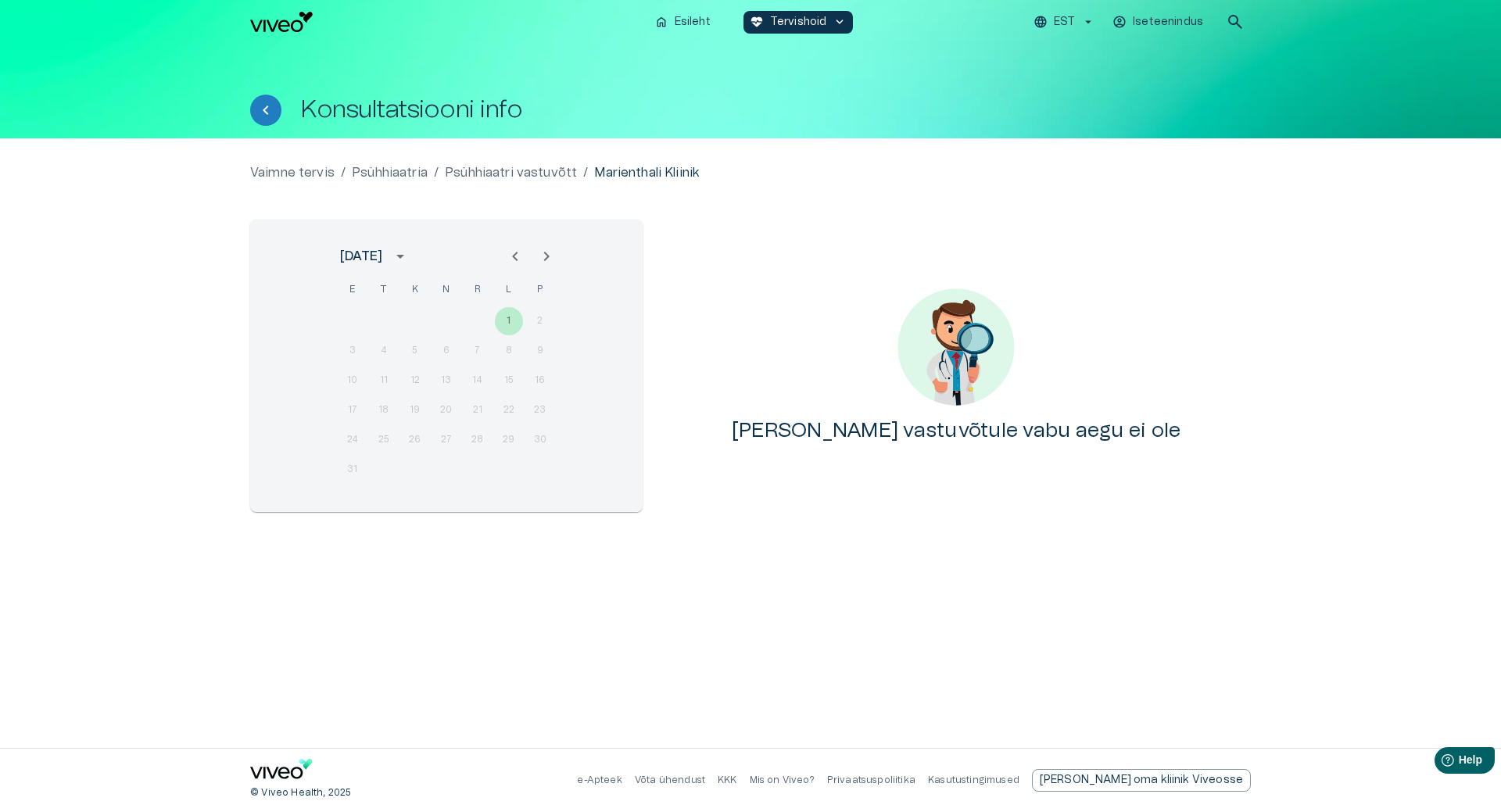
click at [544, 248] on icon "Next month" at bounding box center [546, 256] width 19 height 19
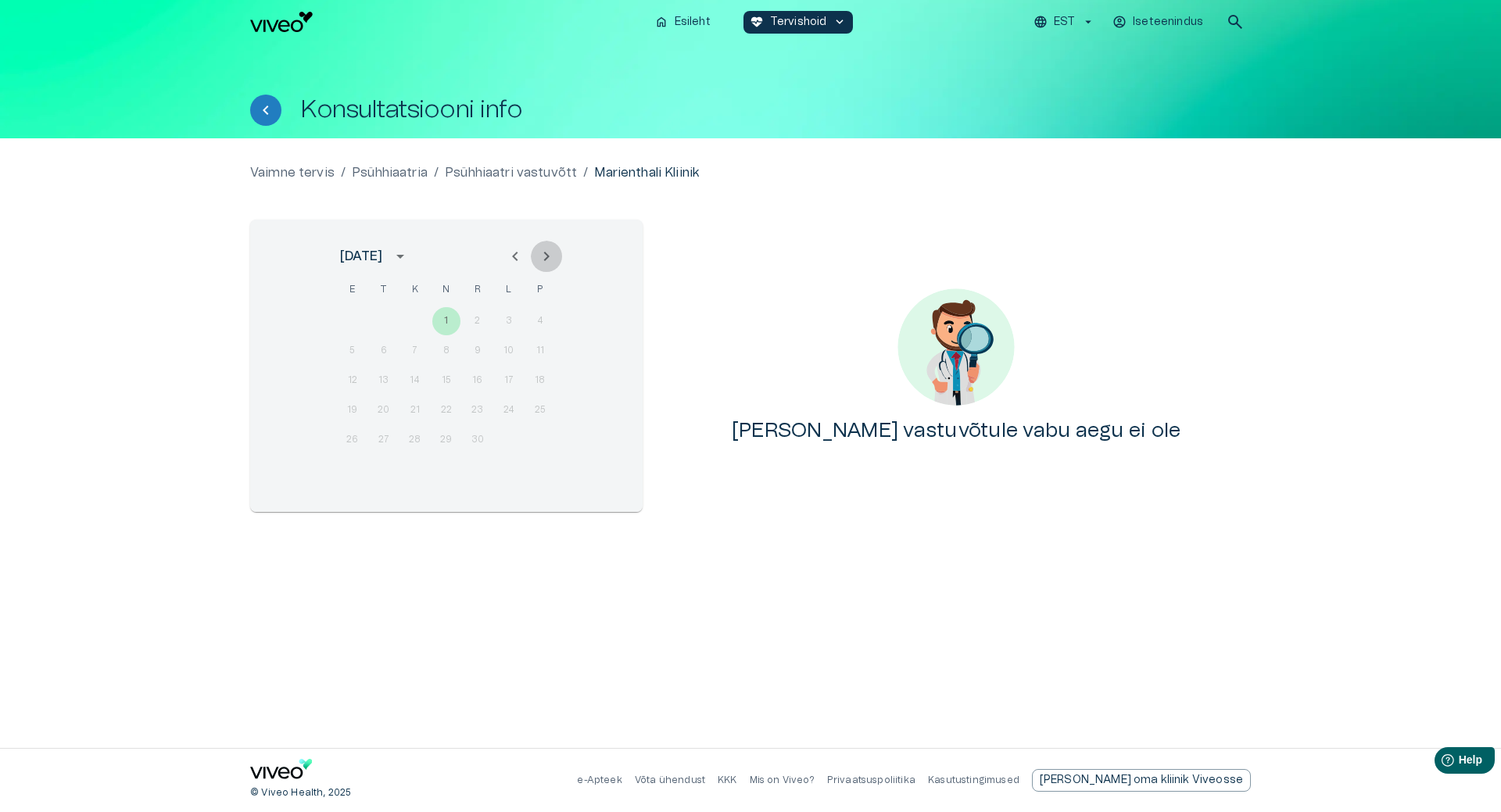
click at [544, 248] on icon "Next month" at bounding box center [546, 256] width 19 height 19
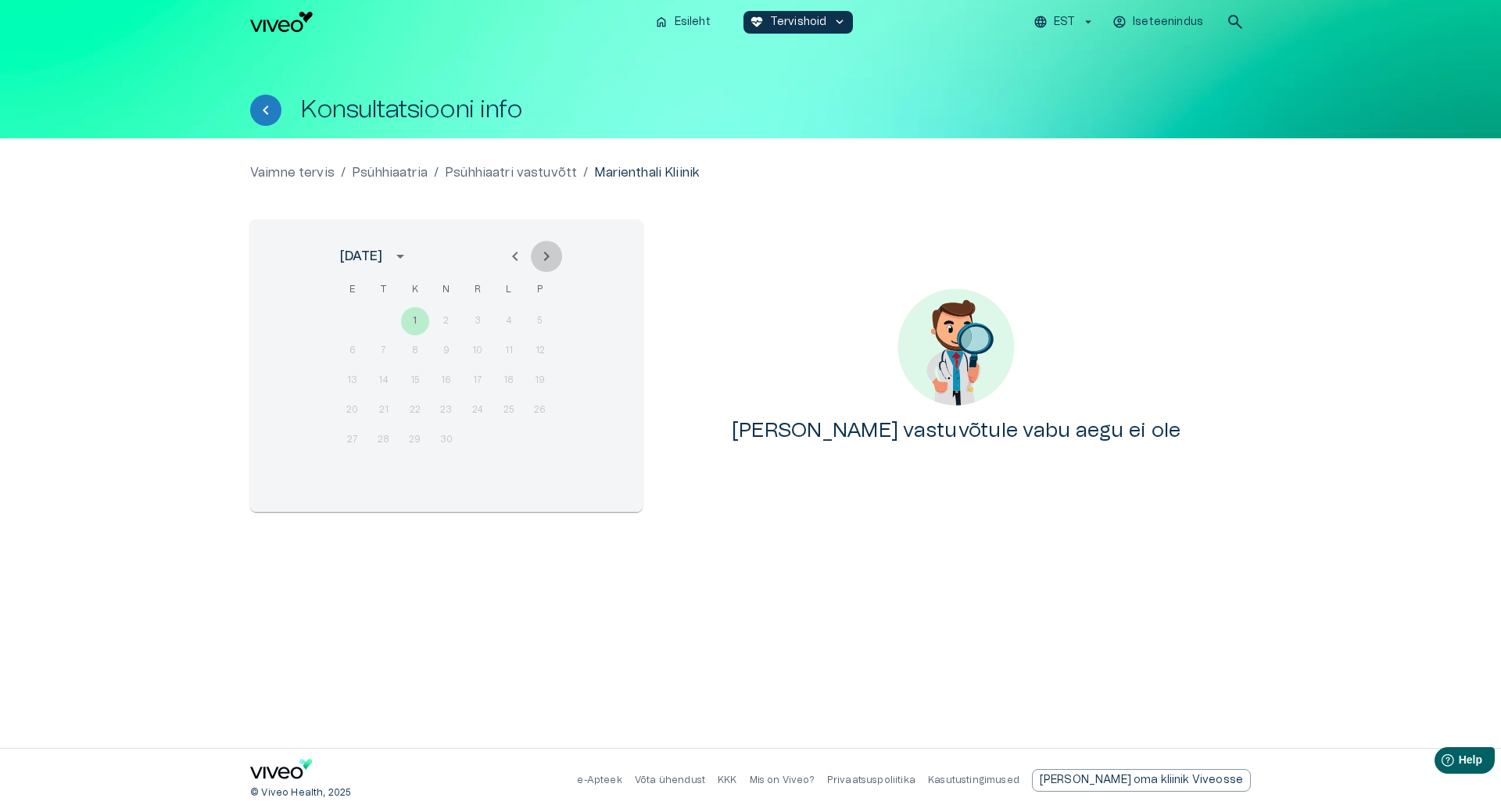
click at [544, 248] on icon "Next month" at bounding box center [546, 256] width 19 height 19
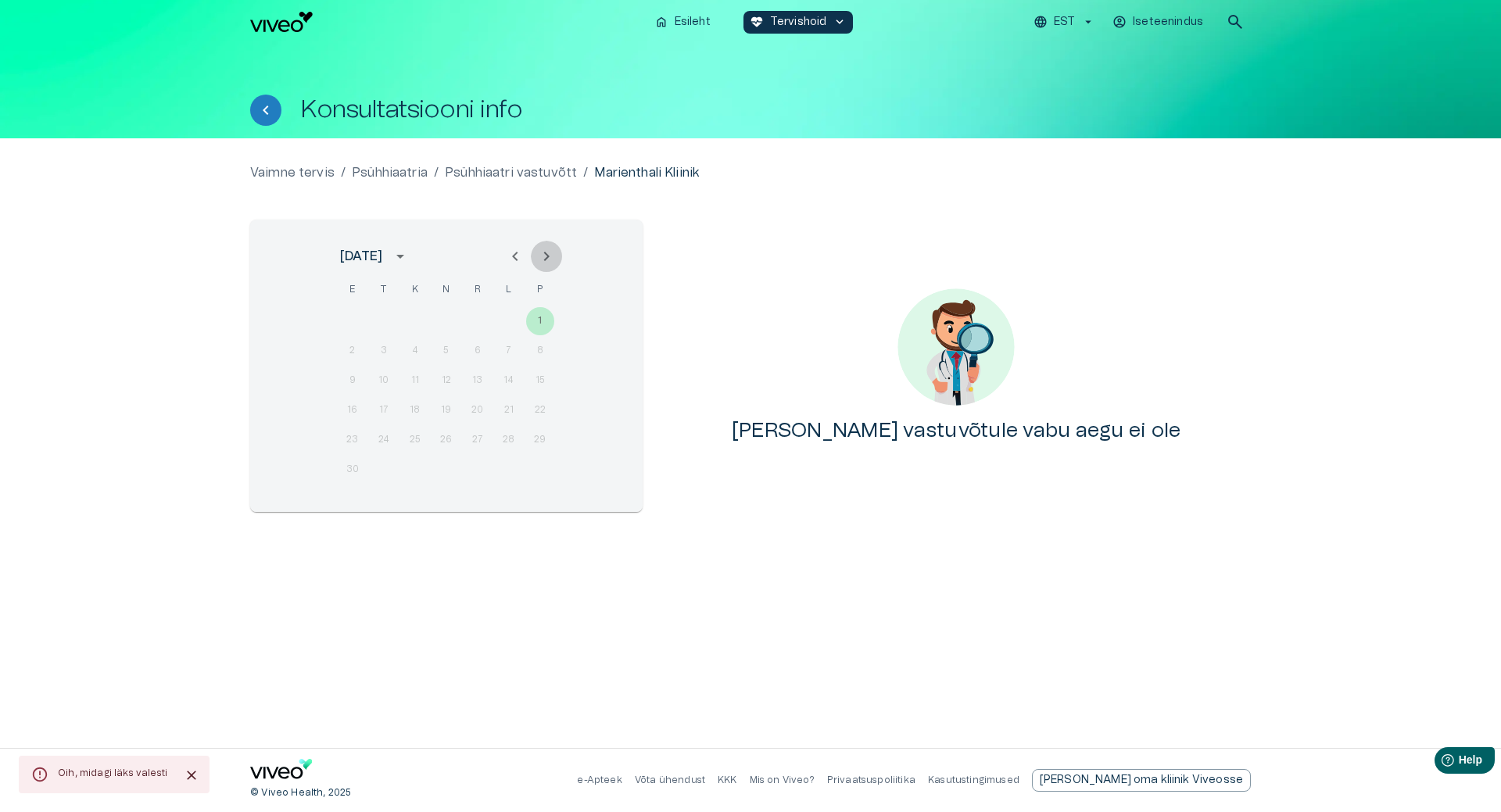
click at [544, 248] on icon "Next month" at bounding box center [546, 256] width 19 height 19
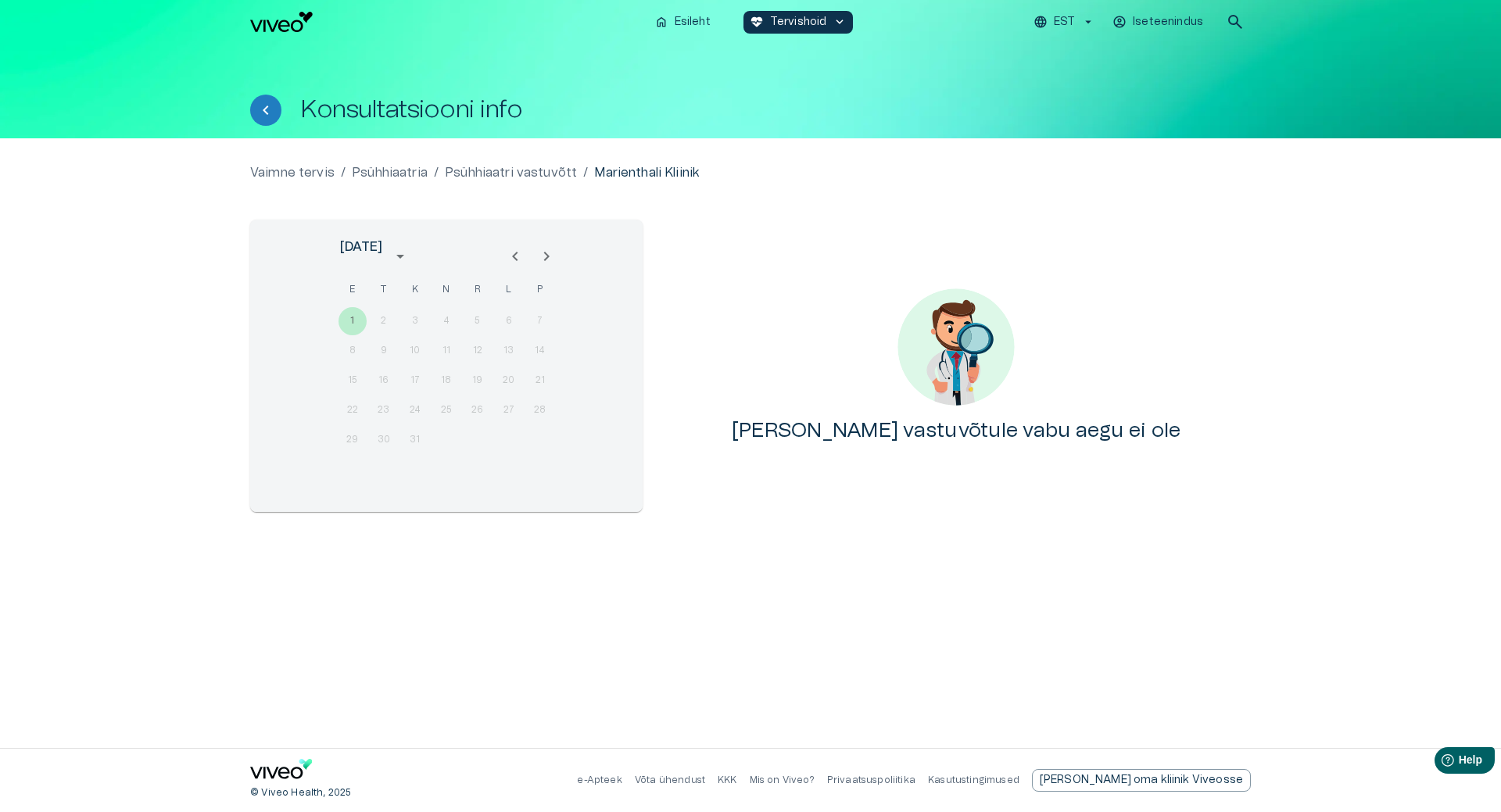
click at [544, 248] on icon "Next month" at bounding box center [546, 256] width 19 height 19
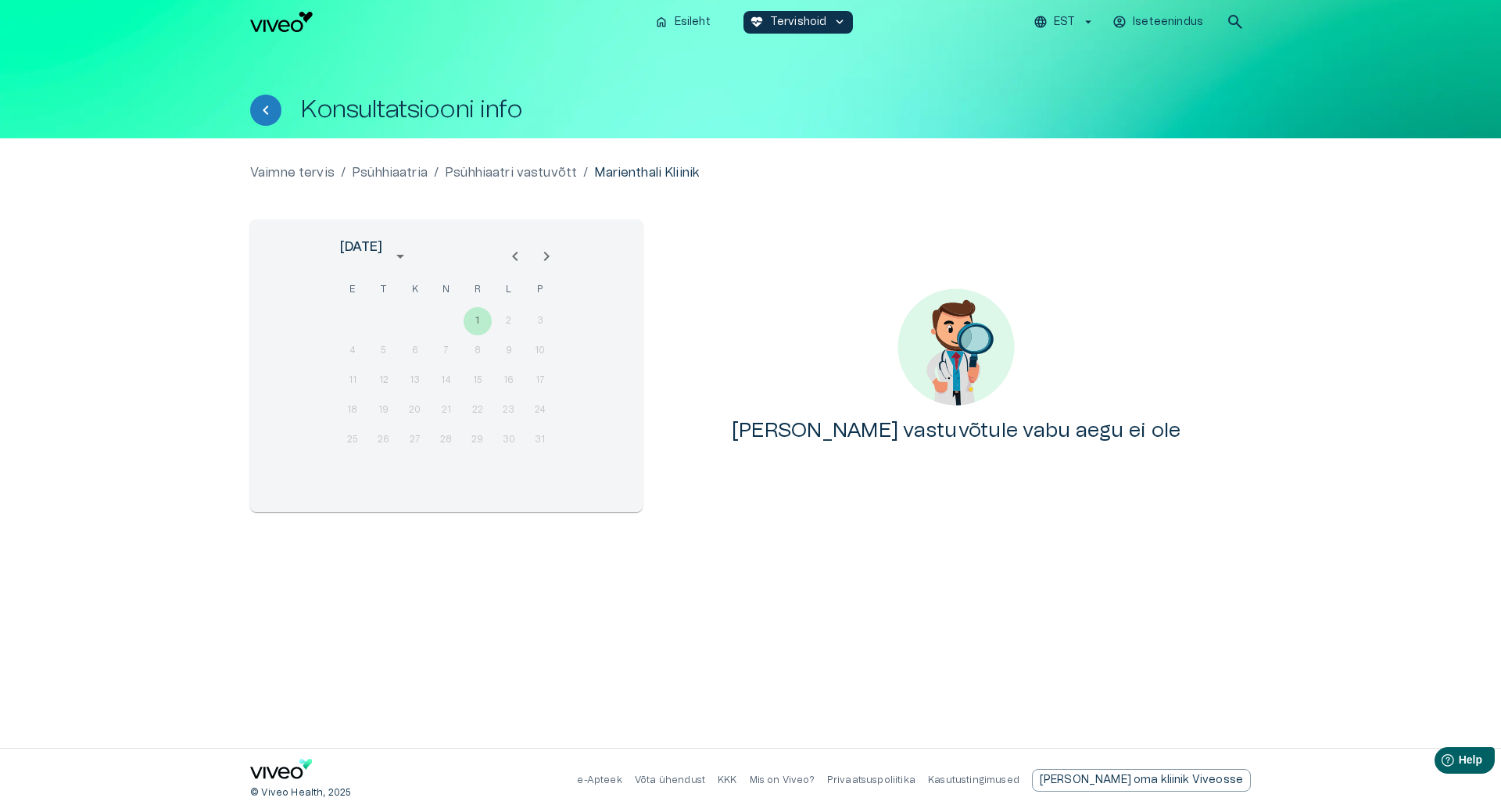
click at [544, 248] on icon "Next month" at bounding box center [546, 256] width 19 height 19
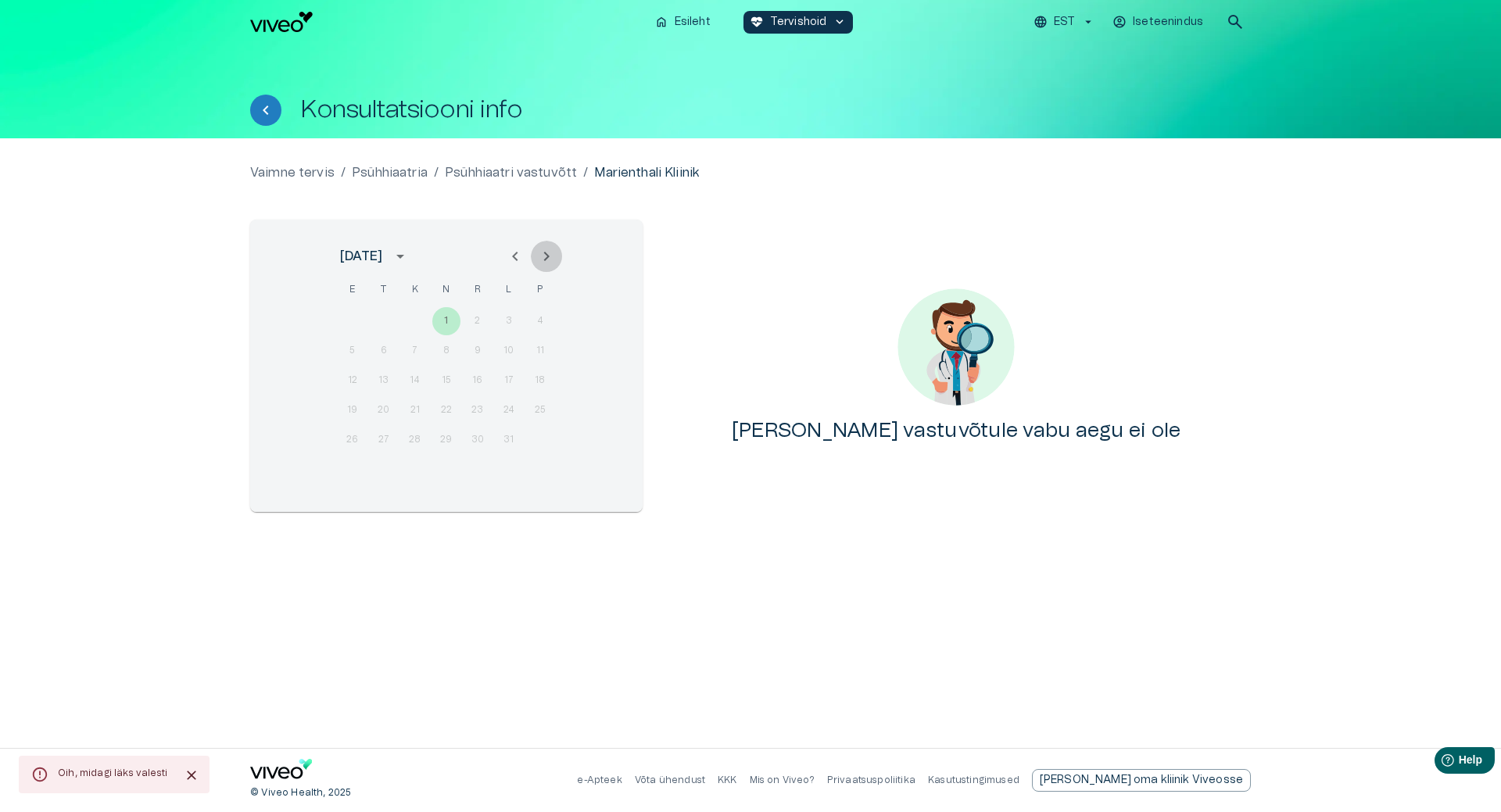
click at [544, 248] on icon "Next month" at bounding box center [546, 256] width 19 height 19
click at [445, 380] on div "14 15 16 17 18 19 20" at bounding box center [446, 381] width 250 height 28
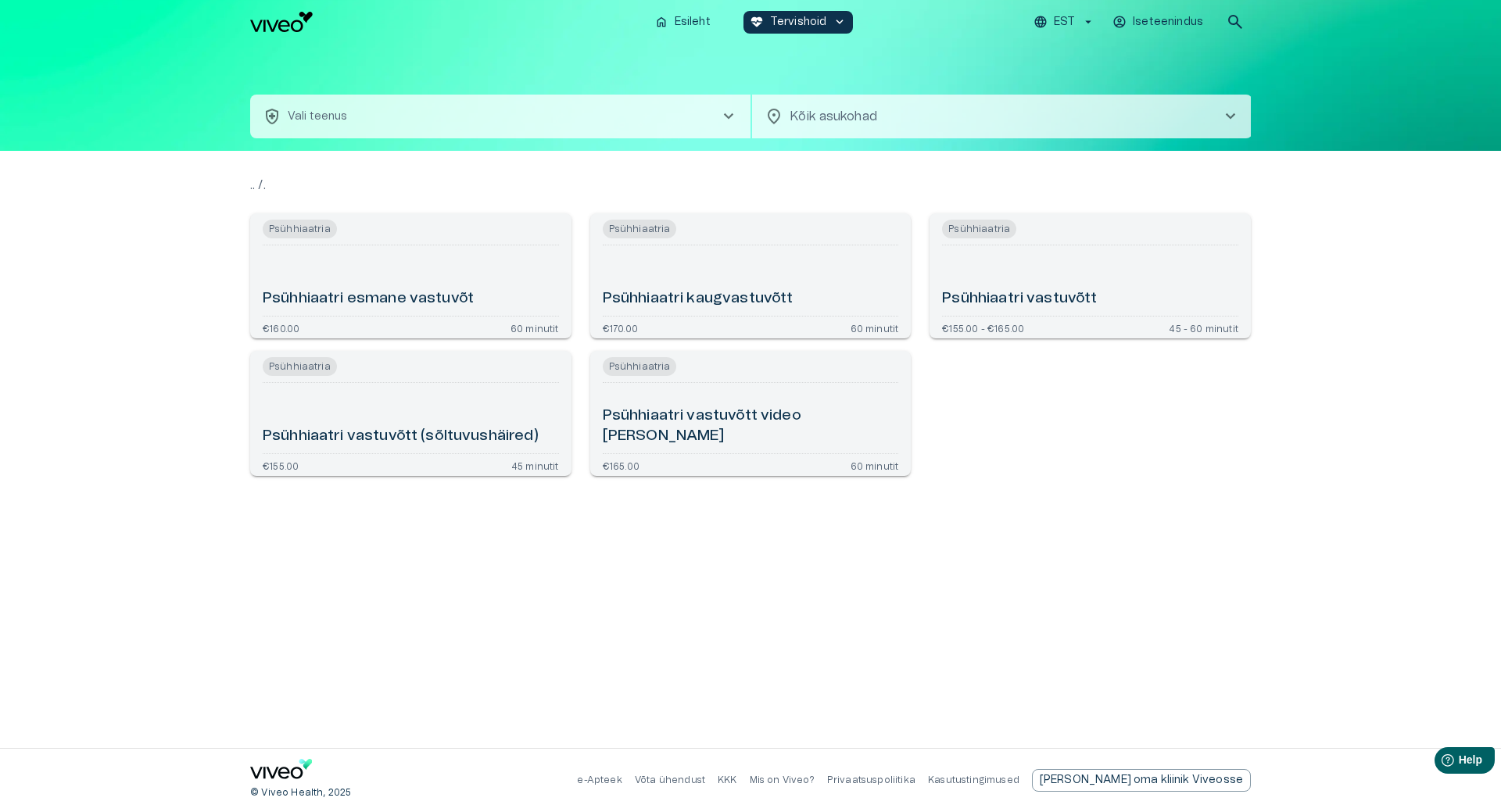
type input "**********"
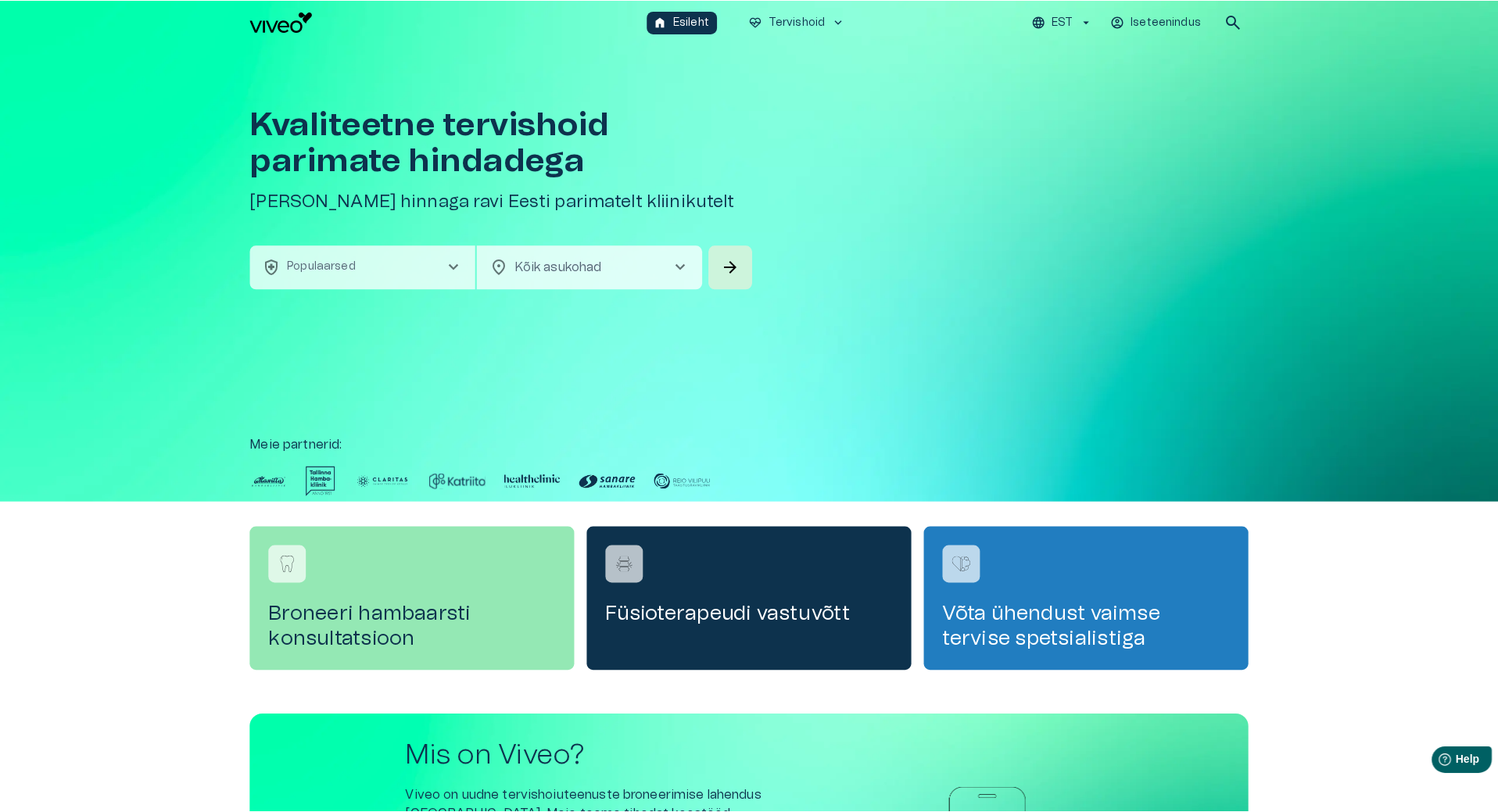
scroll to position [44, 0]
